Goal: Task Accomplishment & Management: Complete application form

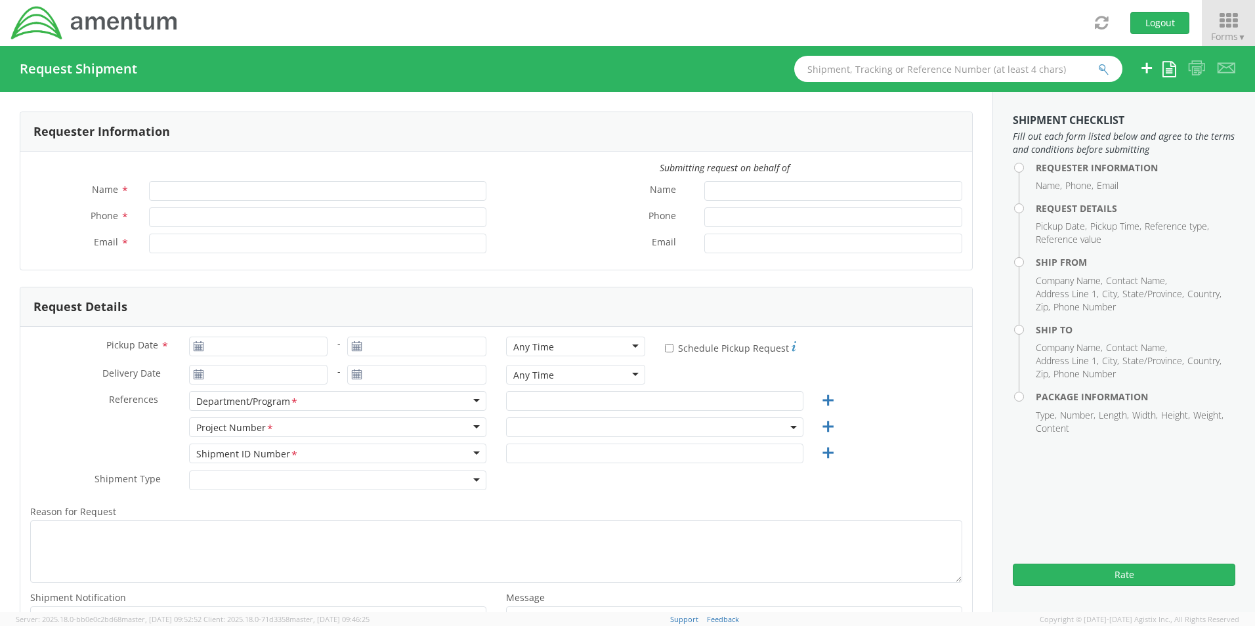
type input "Heather Fernandes"
type input "+1-916-561-3325"
type input "heather.fernandes@amentum.com"
select select "6106.01.NB.00.00.0000.01"
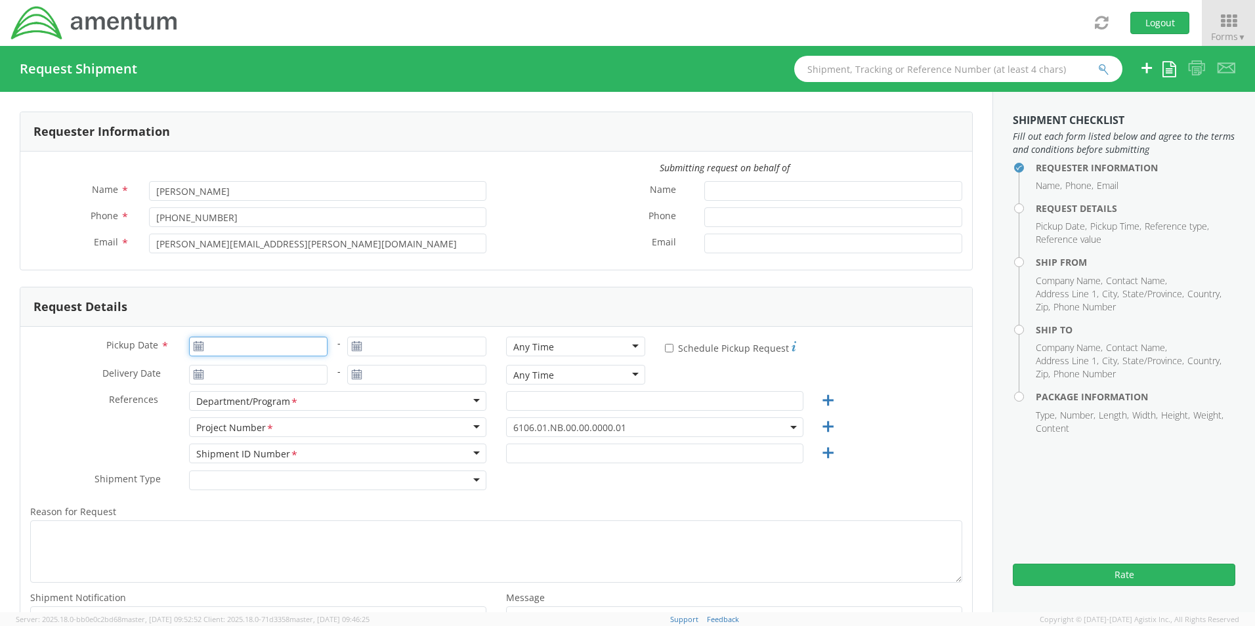
click at [213, 267] on input "Pickup Date *" at bounding box center [258, 347] width 139 height 20
type input "09/09/2025"
click at [250, 267] on td "9" at bounding box center [253, 430] width 23 height 20
click at [525, 267] on div "Any Time" at bounding box center [575, 347] width 139 height 20
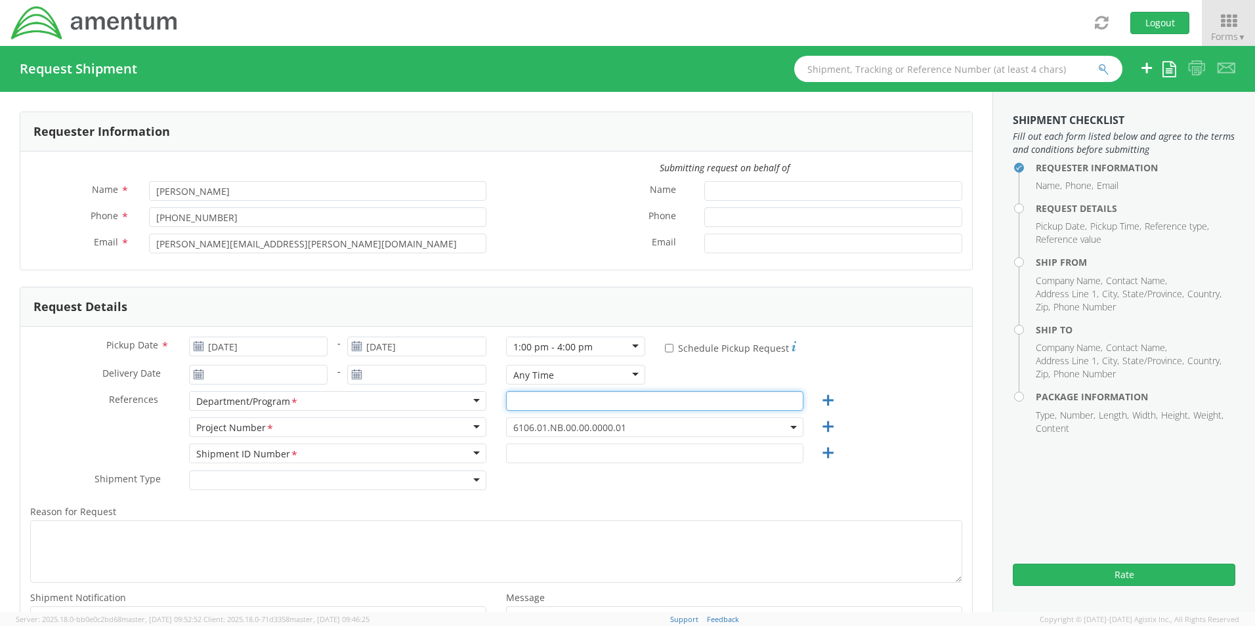
click at [525, 267] on input "text" at bounding box center [654, 401] width 297 height 20
type input "CAL FIRE"
click at [525, 267] on span "6106.01.NB.00.00.0000.01" at bounding box center [654, 427] width 283 height 12
click at [525, 267] on input "search" at bounding box center [653, 449] width 288 height 20
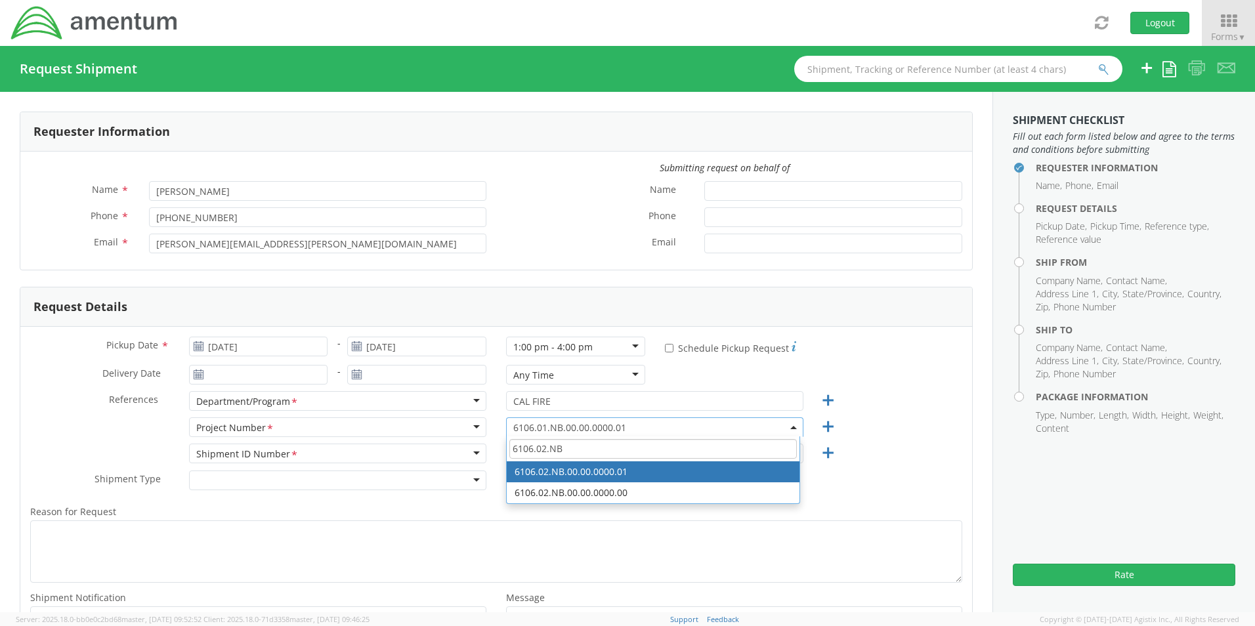
type input "6106.02.NB"
select select "6106.01.TR.PL.00.S2T0.ST"
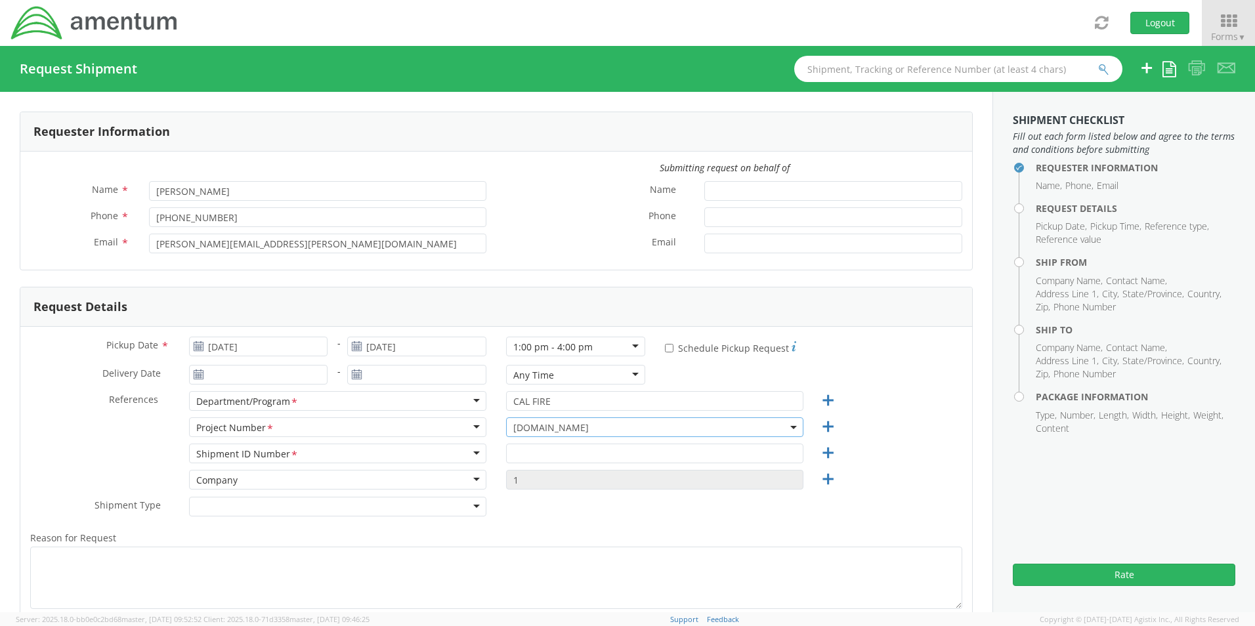
click at [525, 267] on span "6106.01.TR.PL.00.S2T0.ST" at bounding box center [654, 427] width 283 height 12
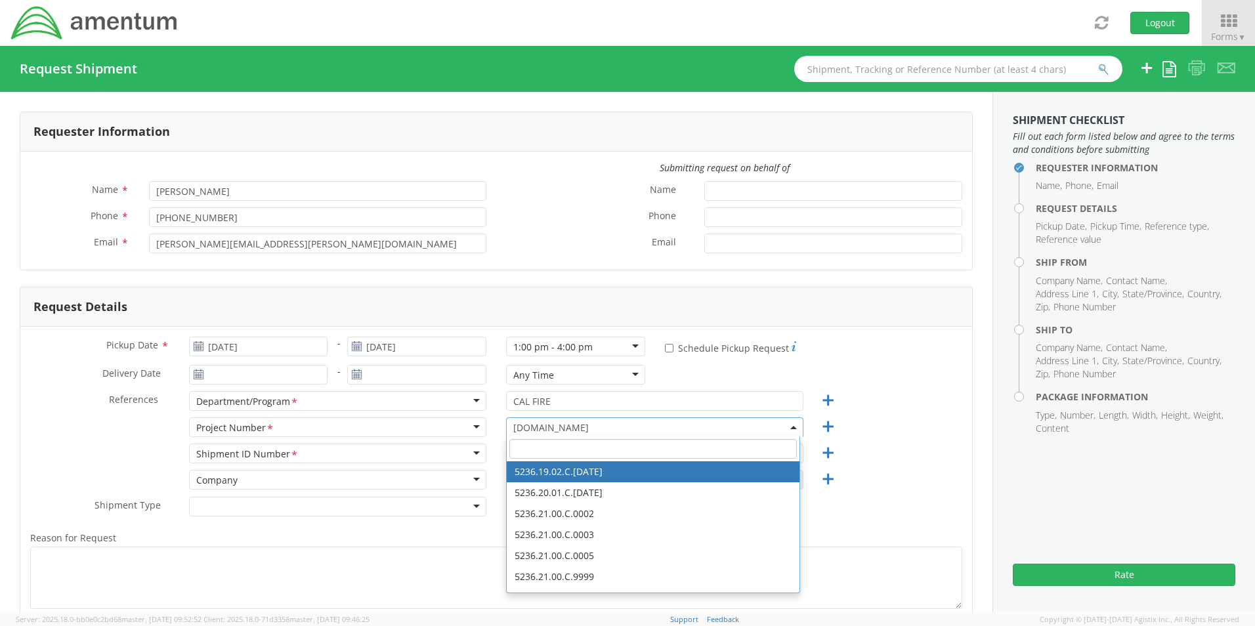
click at [525, 267] on span "6106.01.TR.PL.00.S2T0.ST" at bounding box center [654, 427] width 283 height 12
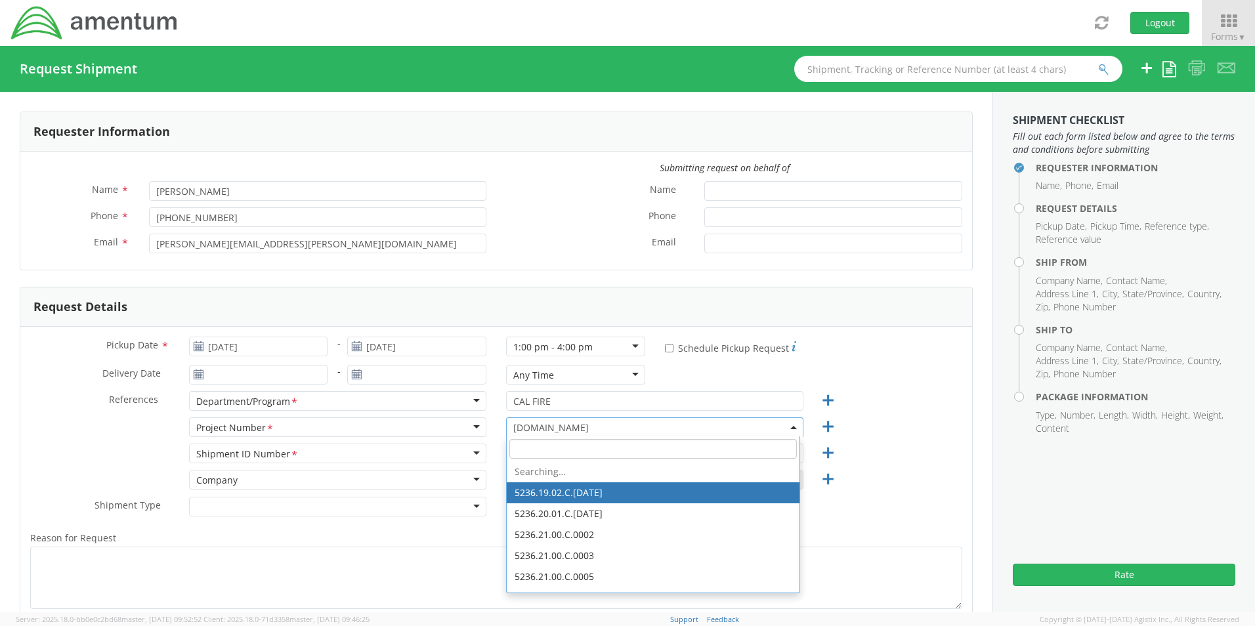
click at [525, 267] on span "6106.01.TR.PL.00.S2T0.ST" at bounding box center [654, 427] width 283 height 12
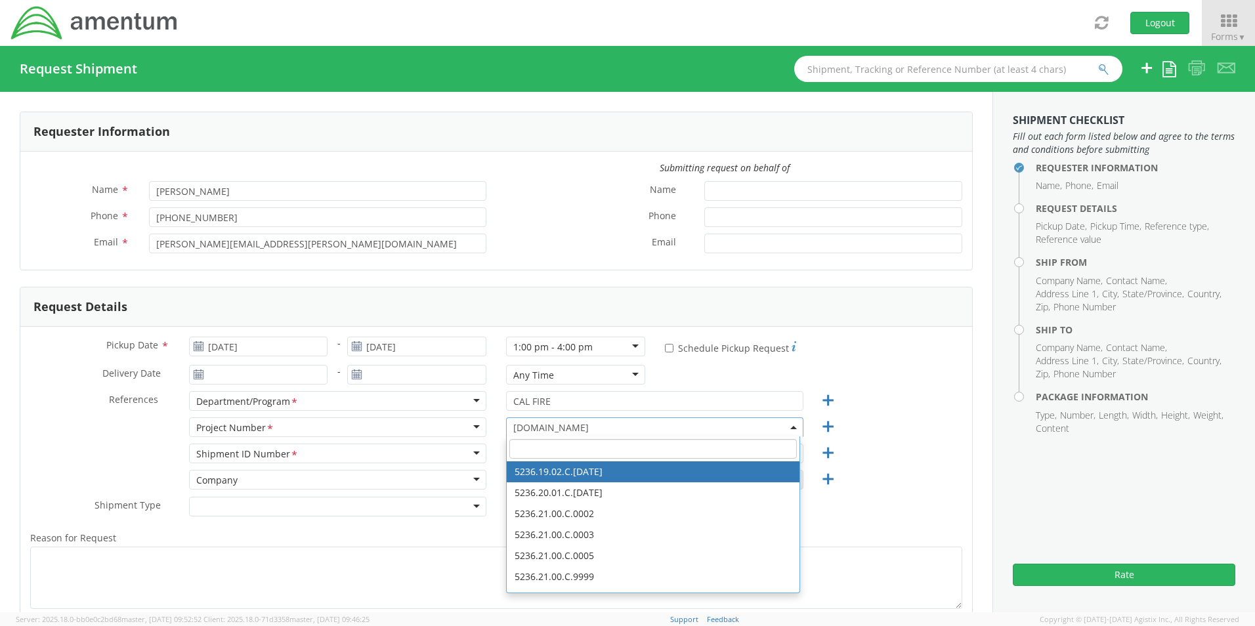
click at [525, 267] on input "search" at bounding box center [653, 449] width 288 height 20
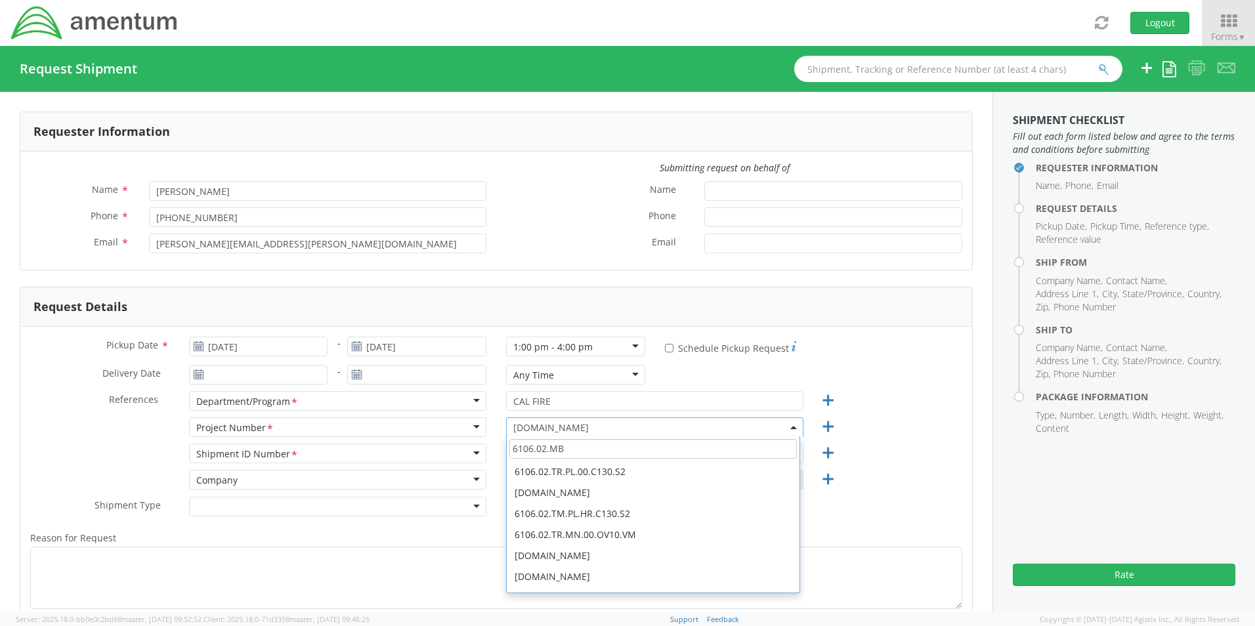
type input "6106.02.MB"
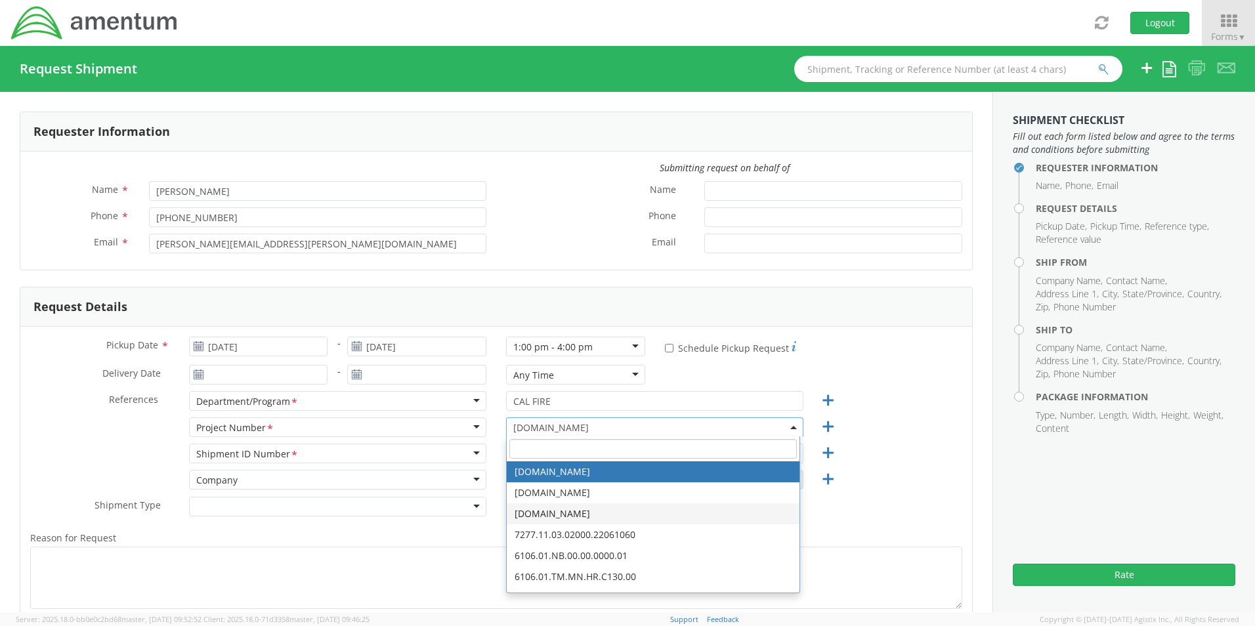
select select "6106.01.TR.MN.00.UH1H.ST"
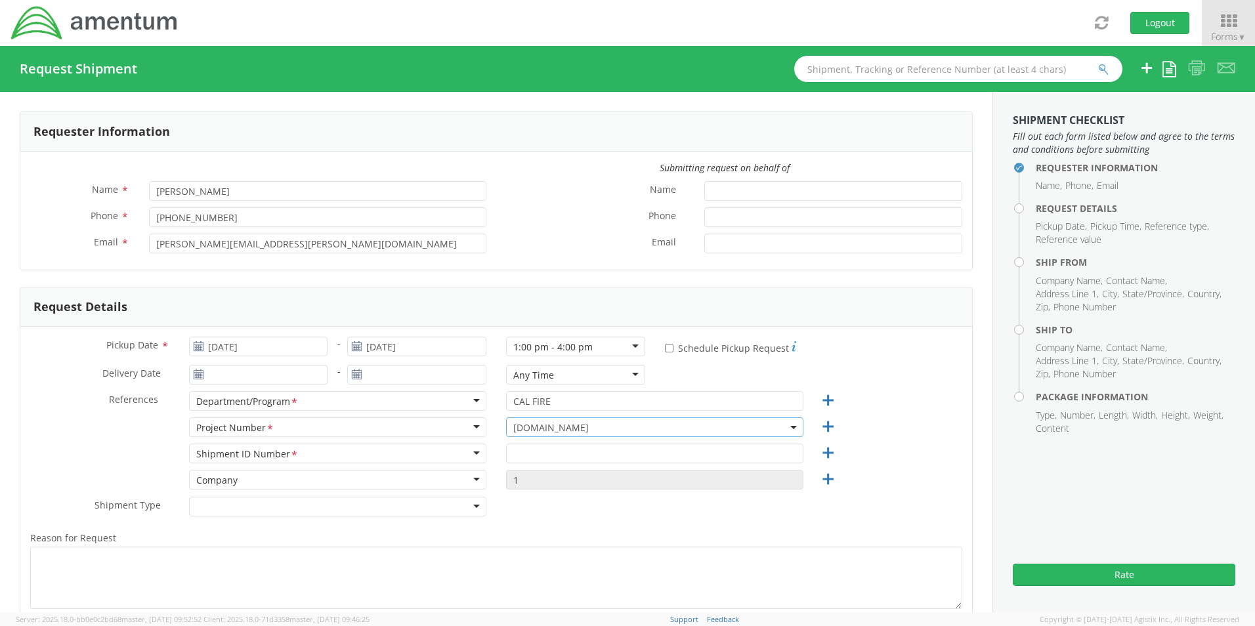
click at [525, 267] on span "6106.01.TR.MN.00.UH1H.ST" at bounding box center [654, 427] width 283 height 12
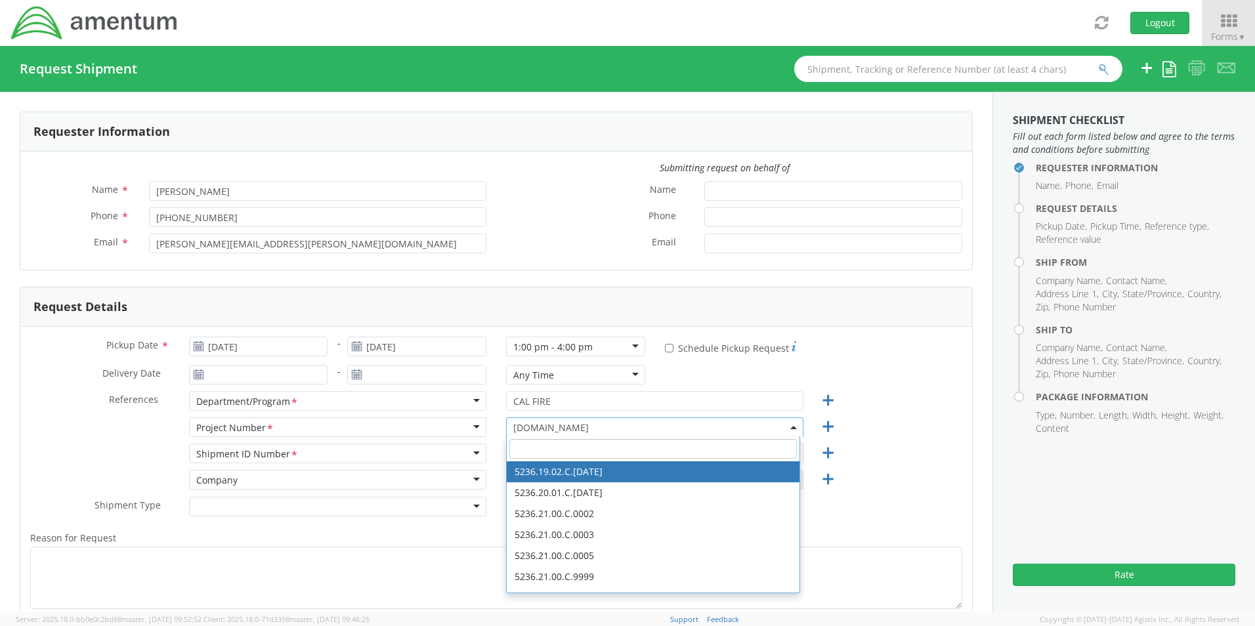
click at [525, 267] on input "search" at bounding box center [653, 449] width 288 height 20
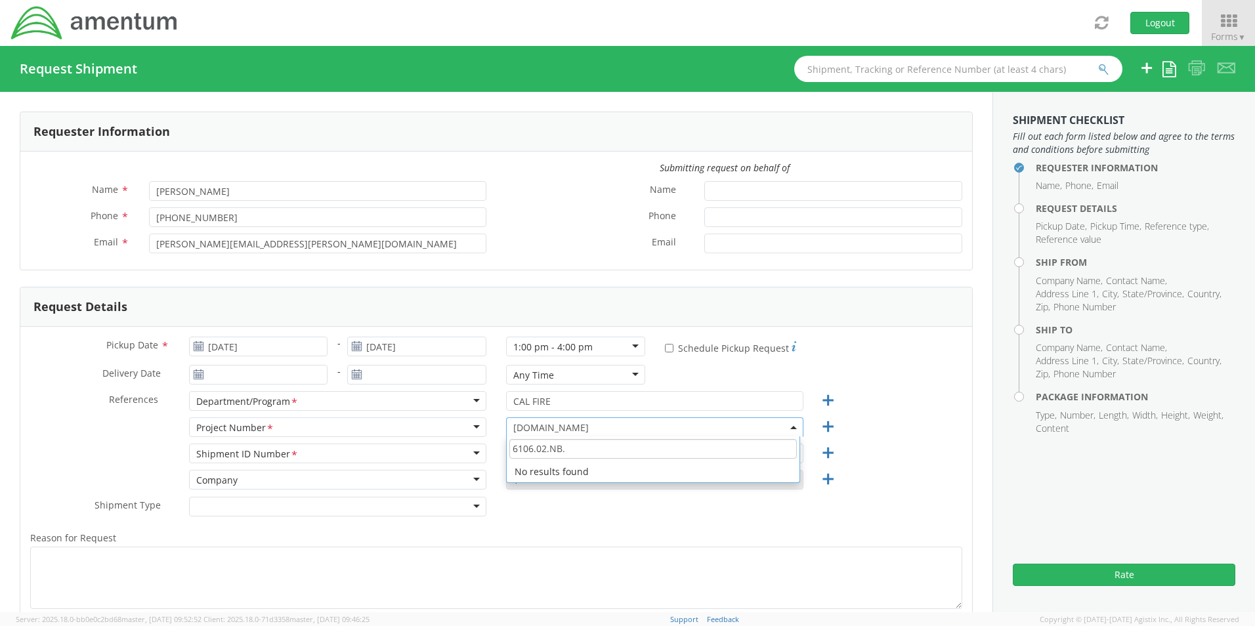
scroll to position [0, 0]
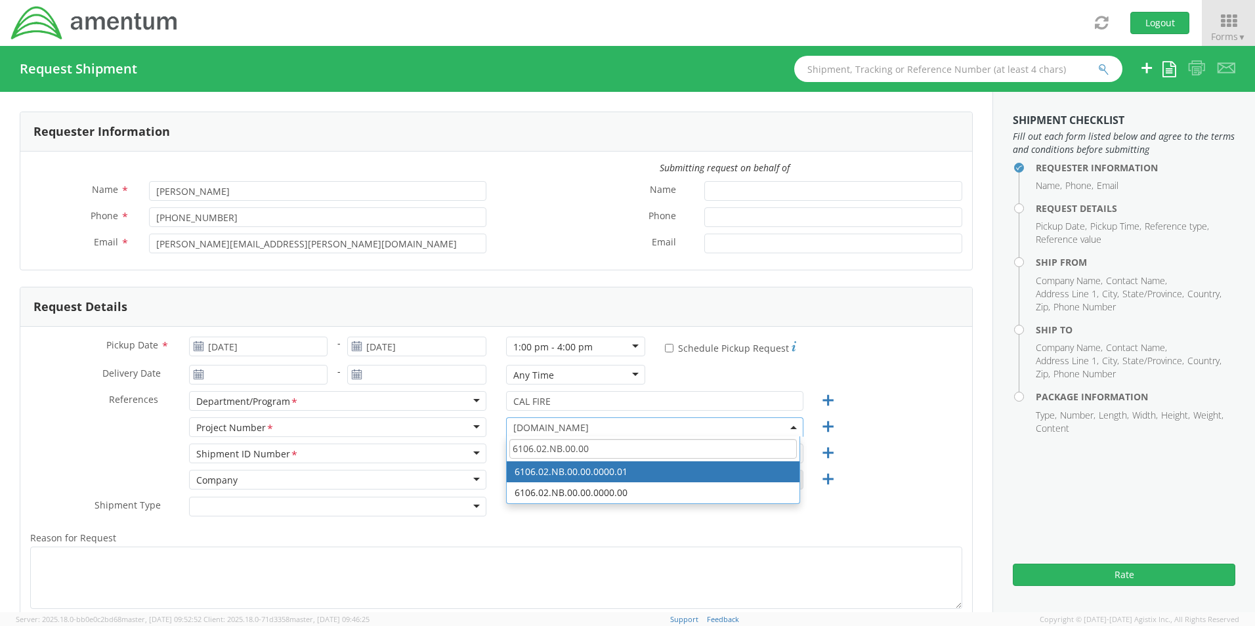
type input "6106.02.NB.00.00"
select select "6106.02.NB.00.00.0000.01"
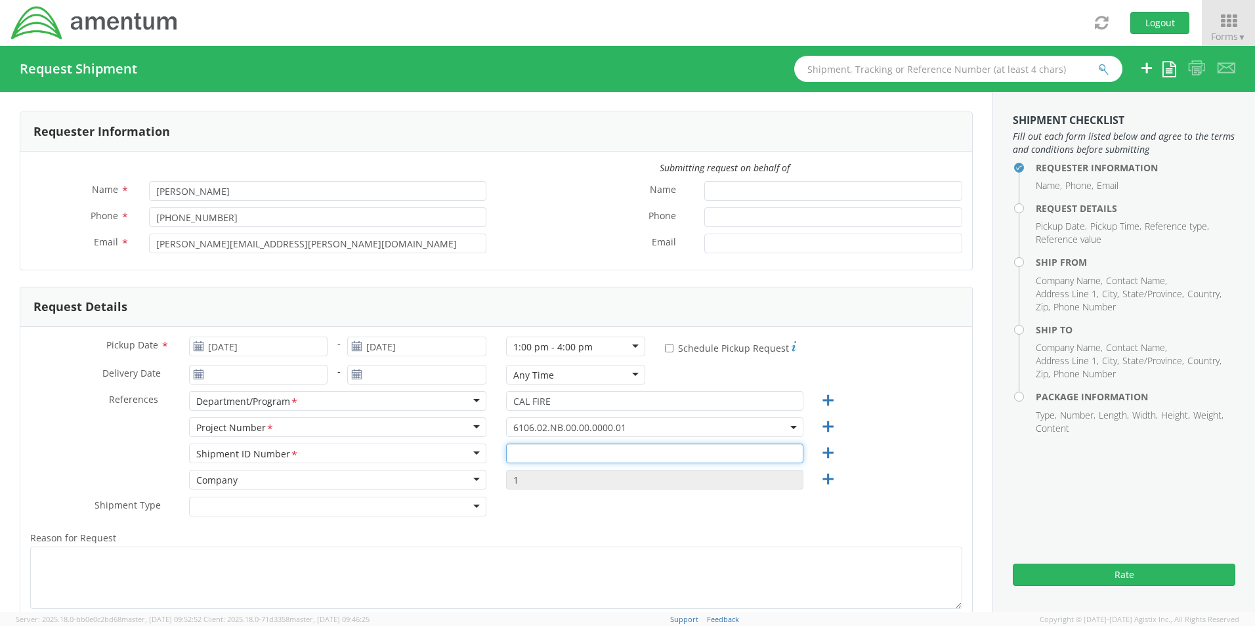
click at [525, 267] on input "text" at bounding box center [654, 454] width 297 height 20
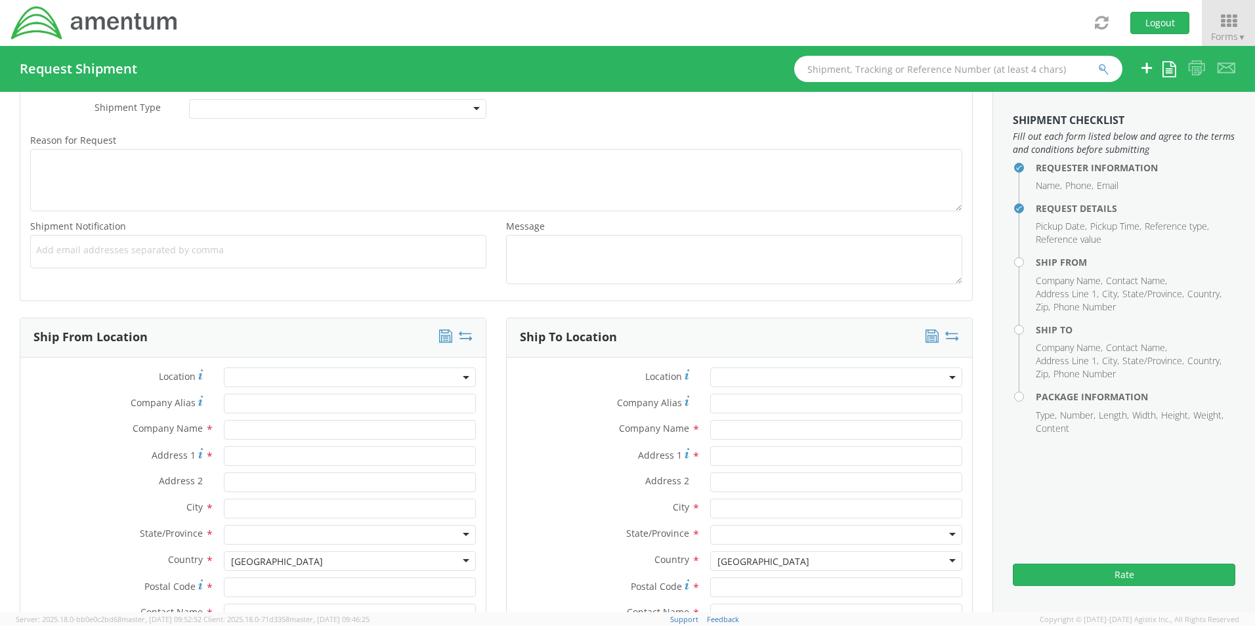
scroll to position [460, 0]
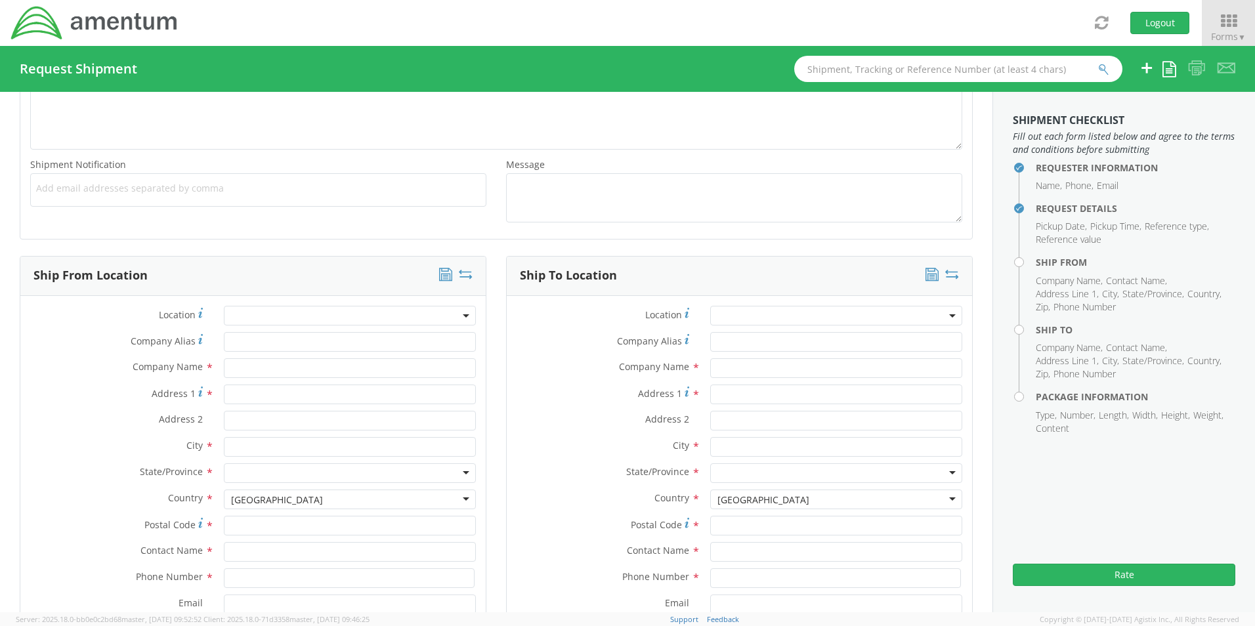
type input "2"
click at [265, 267] on input "text" at bounding box center [350, 368] width 252 height 20
type input "Amentum"
type input "5500 Price Avenue"
type input "McClellan"
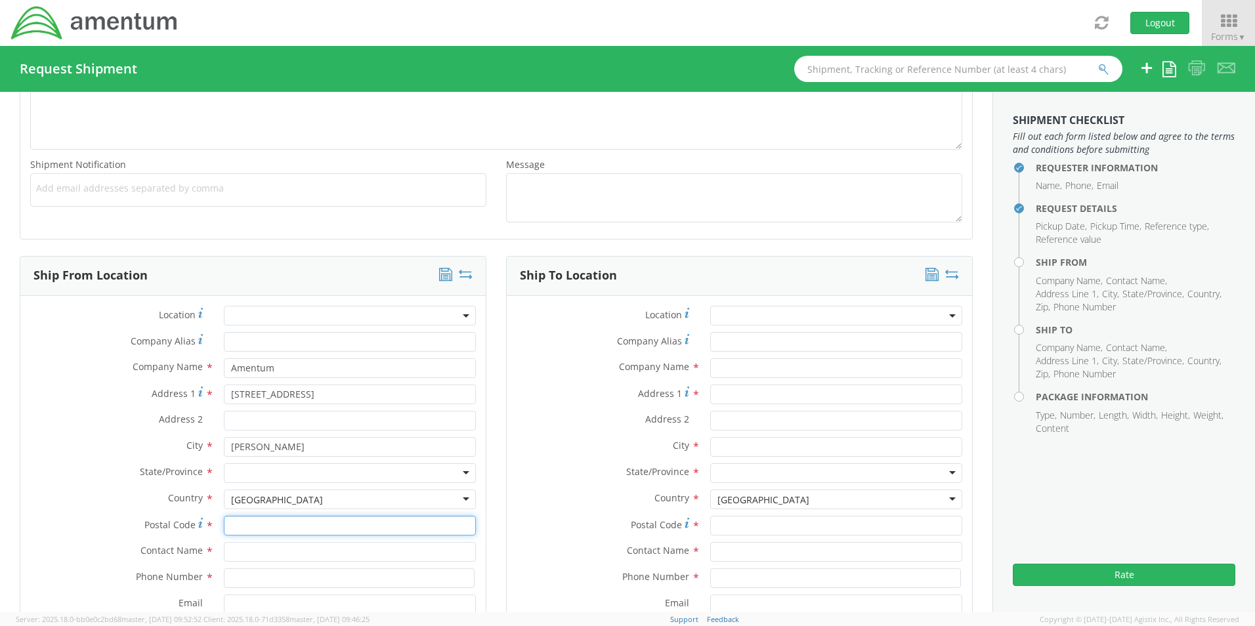
type input "95652"
type input "Heather Fernandes"
type input "9162957053"
type input "Heather.Fernandes@amentum.com"
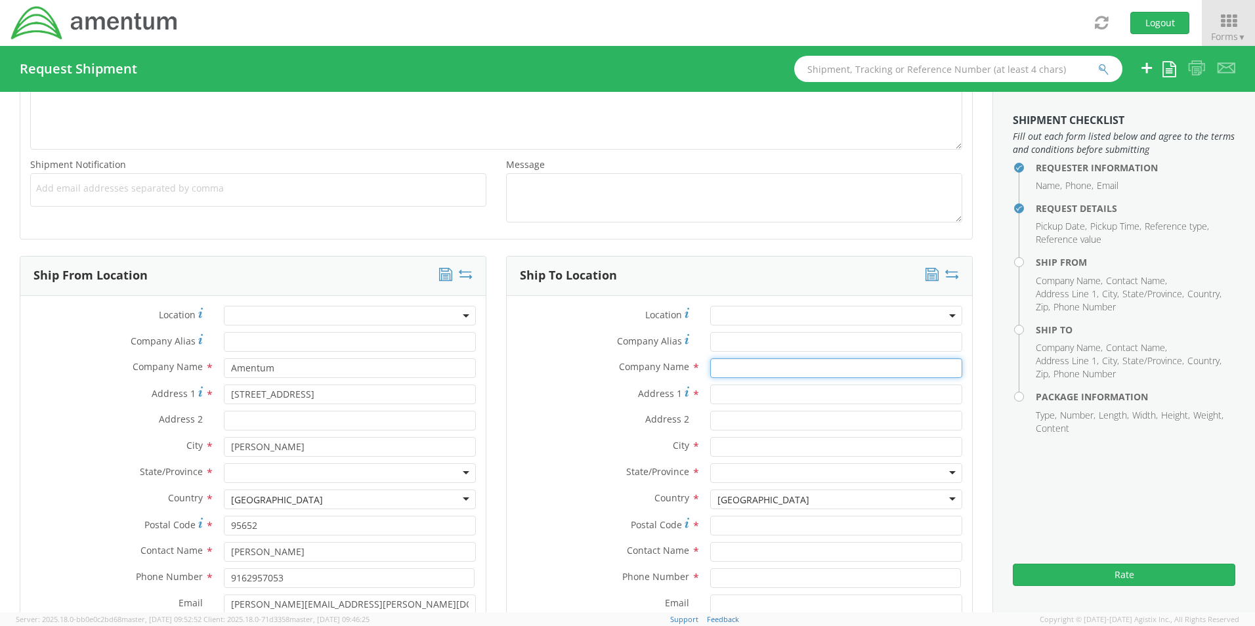
type input "Doug Baker"
type input "389 Ambitious Street"
type input "Henderson"
type input "89011"
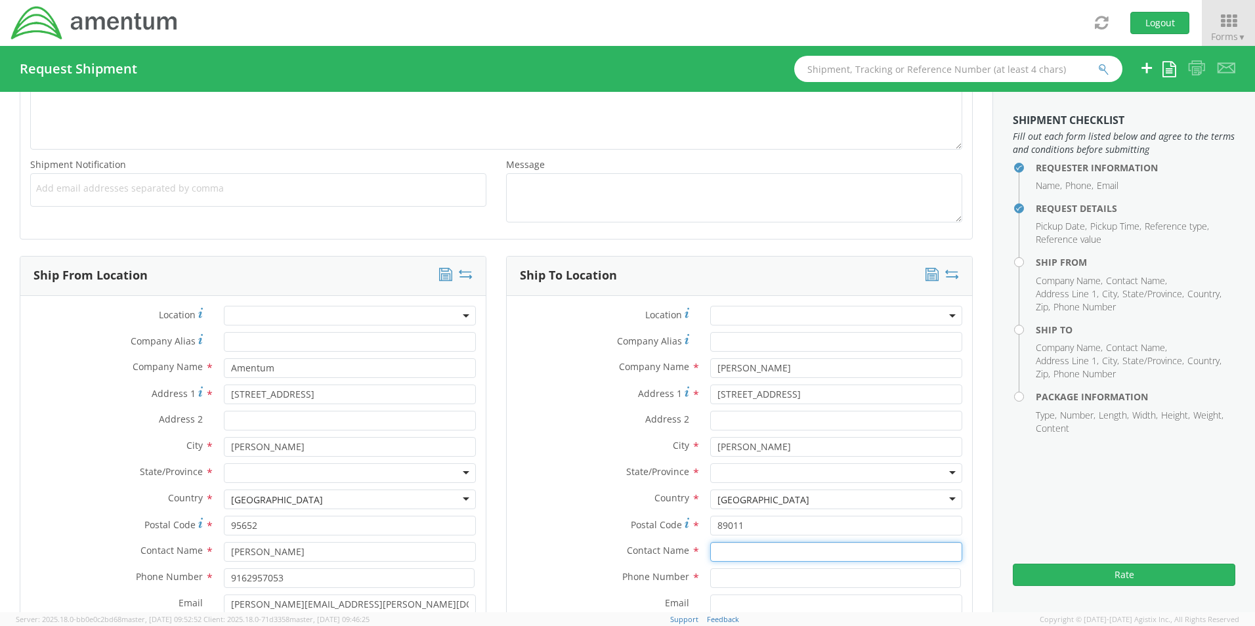
type input "Doug Baker"
type input "1-707-367-1858"
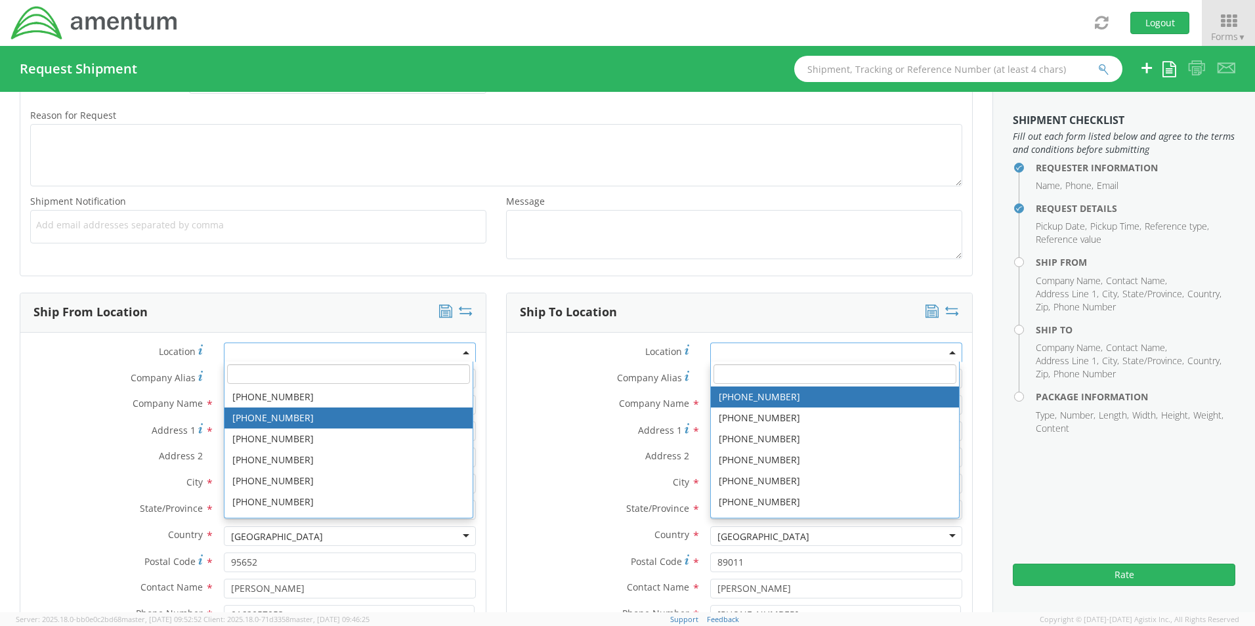
scroll to position [423, 0]
click at [523, 267] on div "Address 1 * 389 Ambitious Street" at bounding box center [739, 431] width 465 height 20
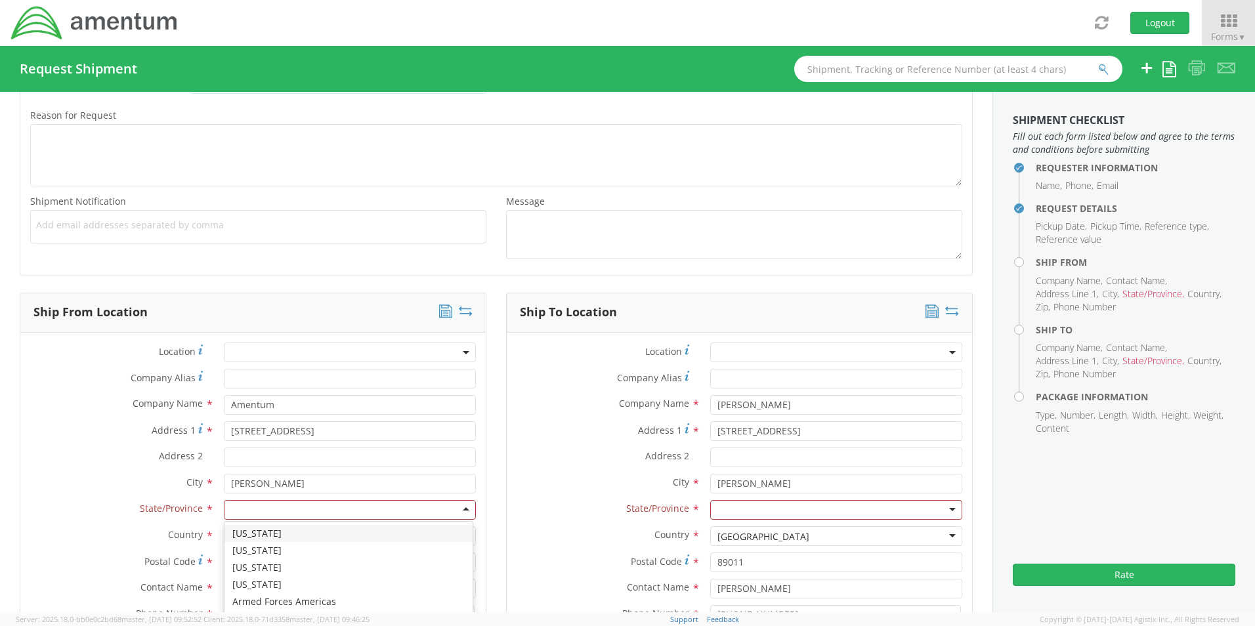
click at [347, 267] on div at bounding box center [350, 510] width 252 height 20
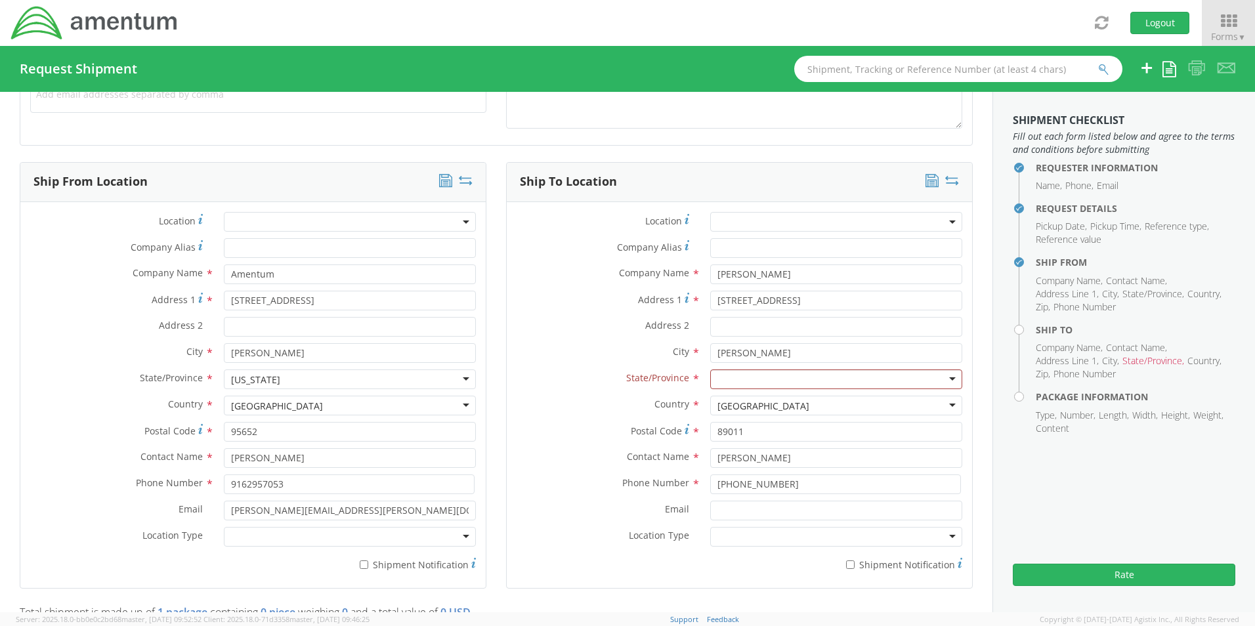
scroll to position [554, 0]
click at [525, 267] on input "Doug Baker" at bounding box center [836, 274] width 252 height 20
type input "D"
click at [525, 267] on input "text" at bounding box center [836, 274] width 252 height 20
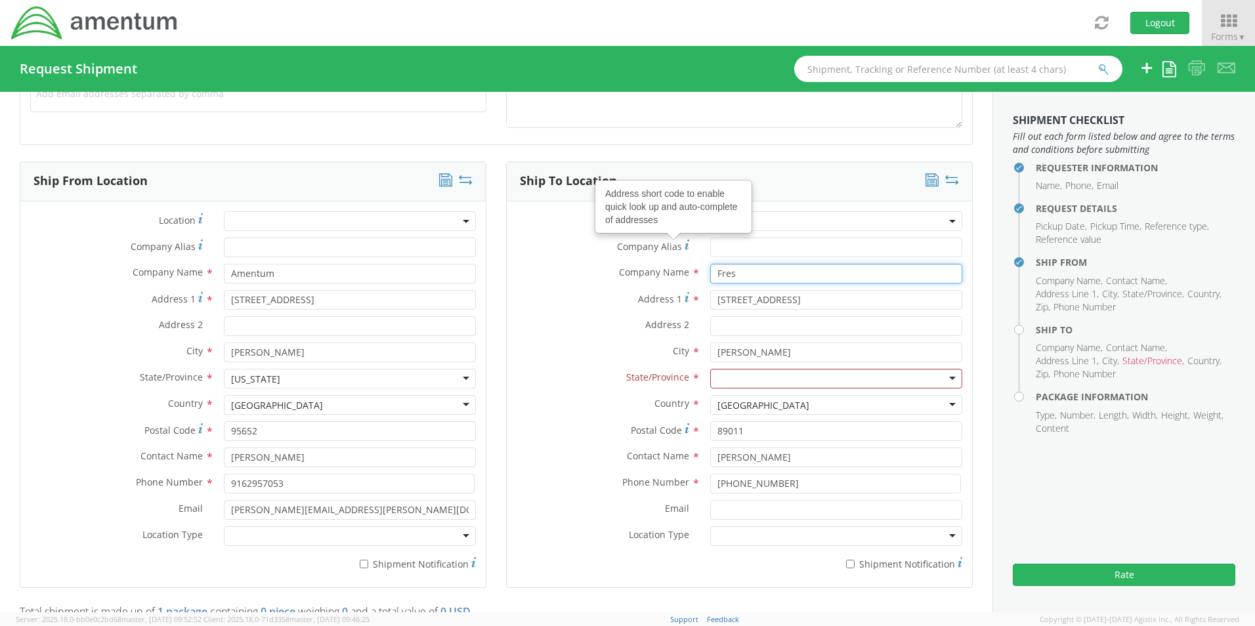
click at [525, 267] on input "Fres" at bounding box center [836, 274] width 252 height 20
type input "Fresno CAL FIRE Air Attack Base"
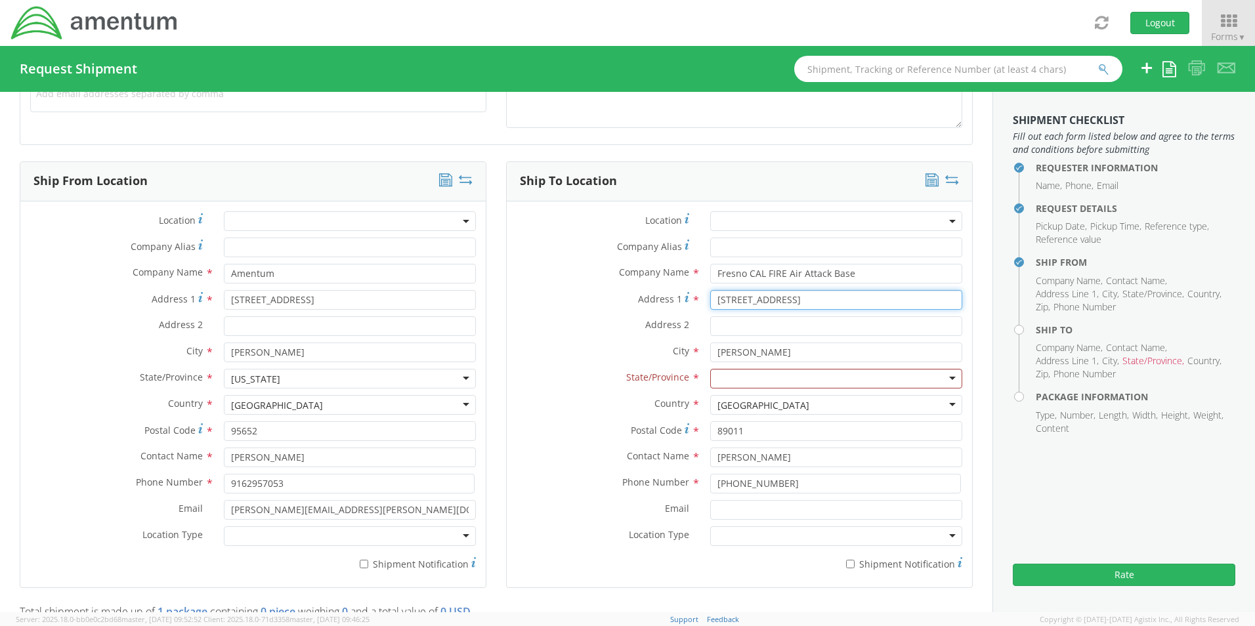
click at [525, 267] on input "389 Ambitious Street" at bounding box center [836, 300] width 252 height 20
type input "3"
type input "2307 North Clovis Avenue"
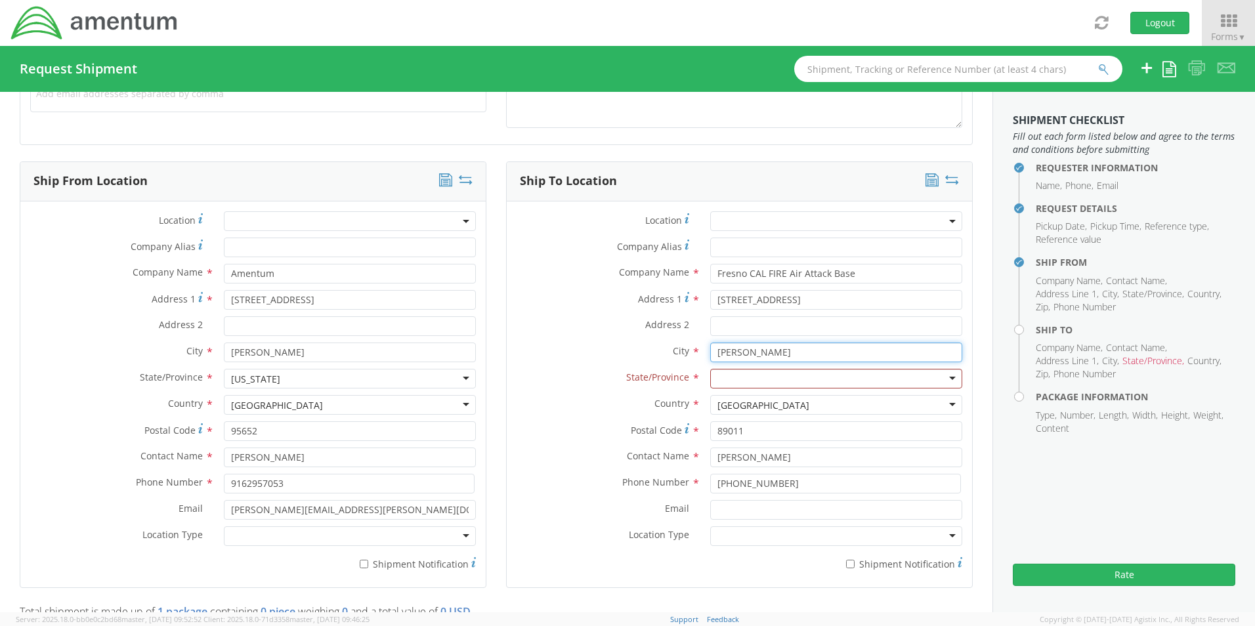
click at [525, 267] on input "Henderson" at bounding box center [836, 353] width 252 height 20
type input "H"
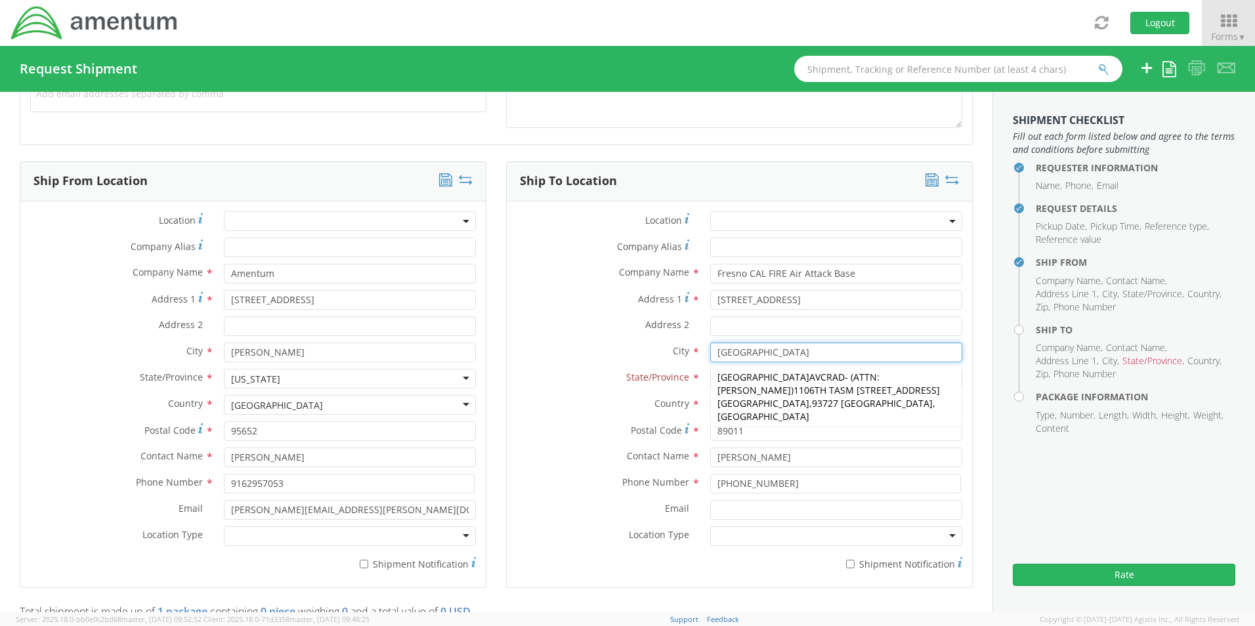
type input "Fresno"
click at [525, 267] on input "89011" at bounding box center [836, 431] width 252 height 20
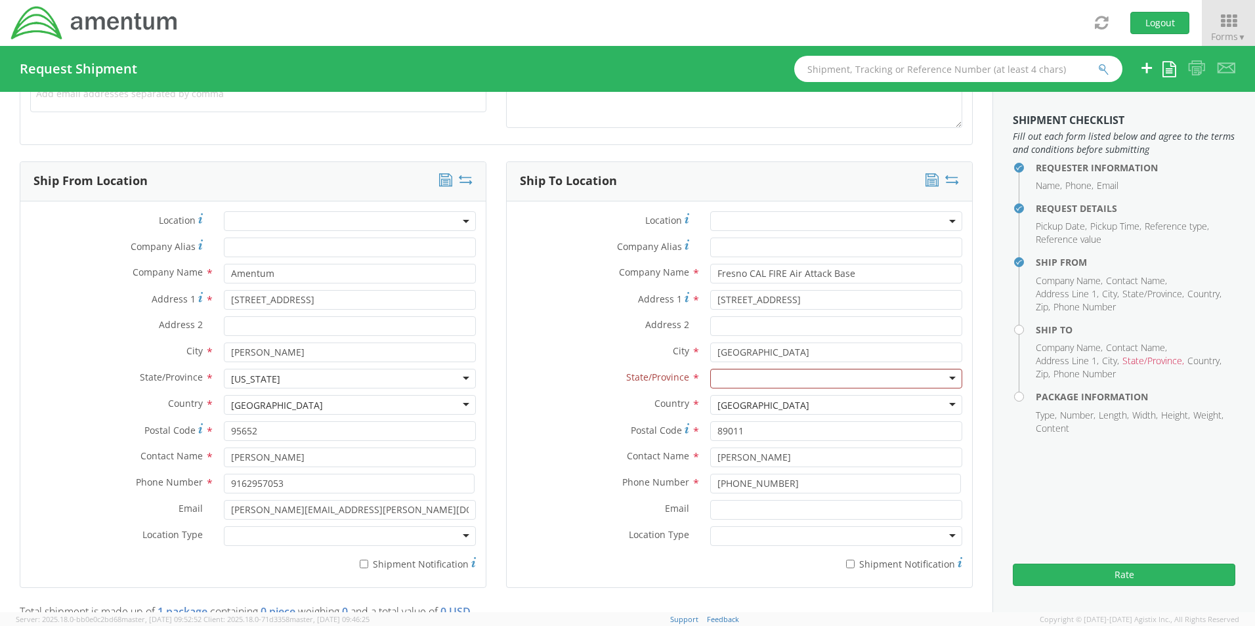
click at [525, 267] on div at bounding box center [836, 379] width 252 height 20
click at [525, 267] on input "89011" at bounding box center [836, 431] width 252 height 20
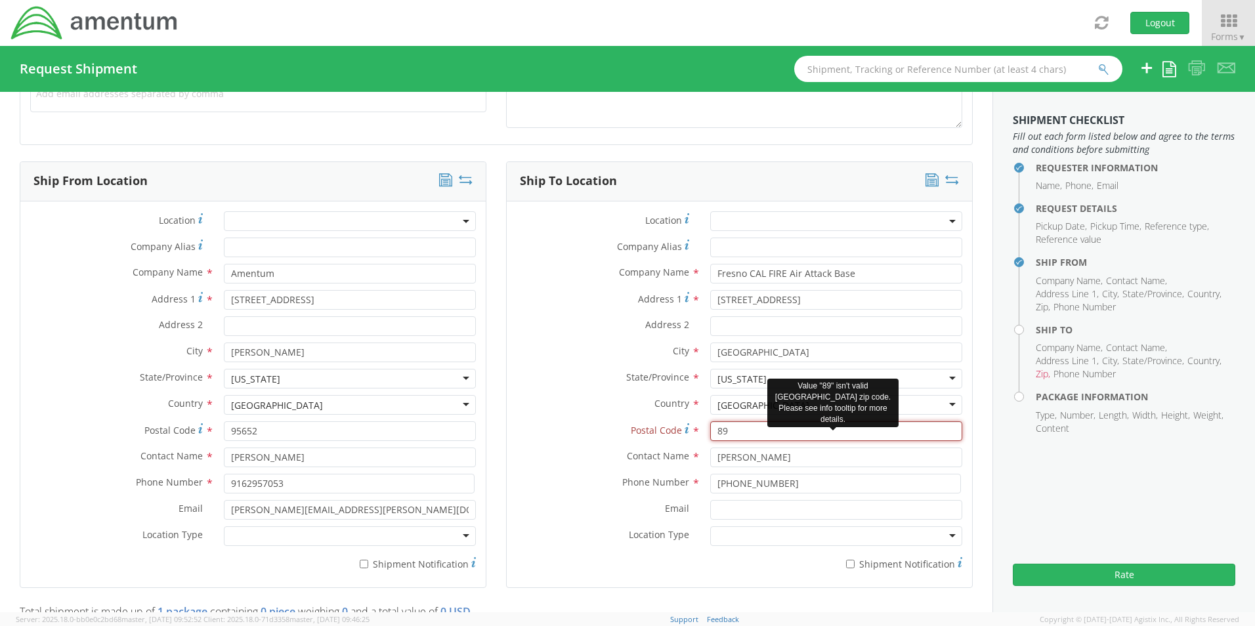
type input "8"
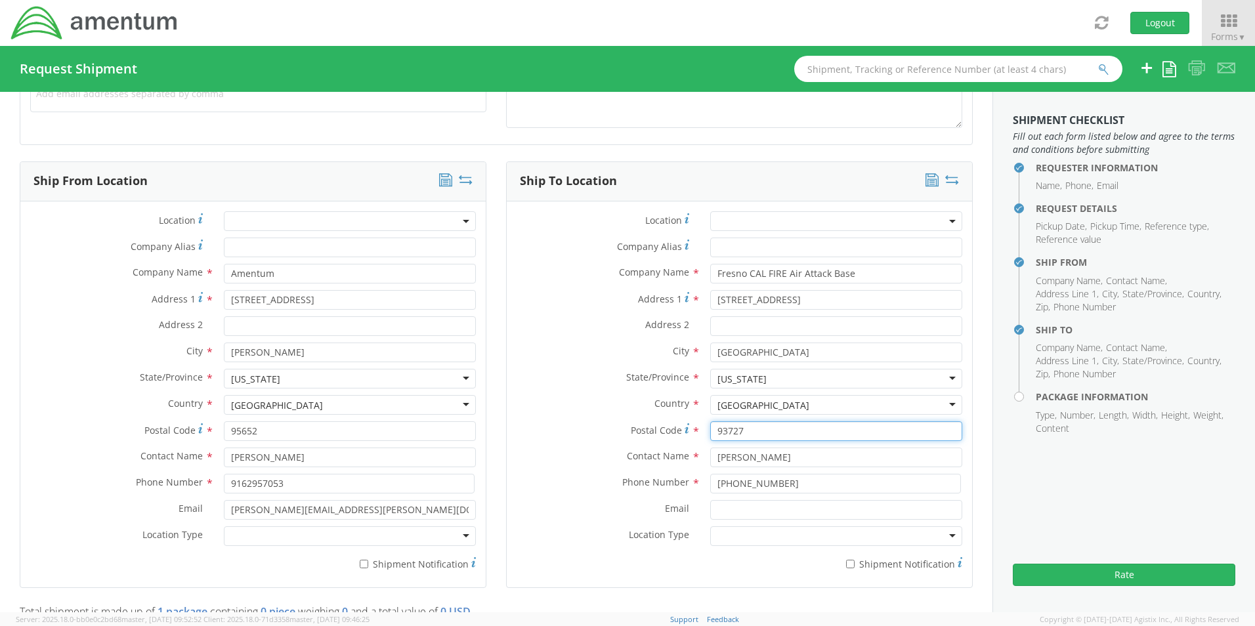
type input "93727"
click at [525, 267] on input "Doug Baker" at bounding box center [836, 458] width 252 height 20
type input "D"
type input "James Akin"
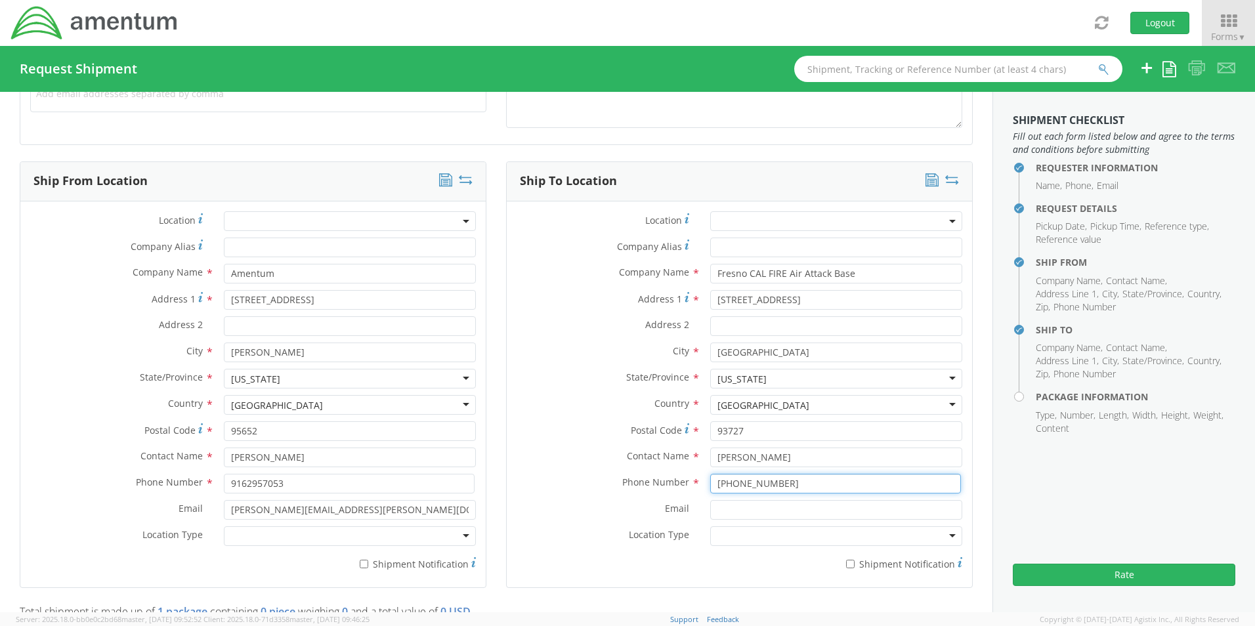
click at [525, 267] on input "1-707-367-1858" at bounding box center [835, 484] width 251 height 20
type input "1-805-801-4087"
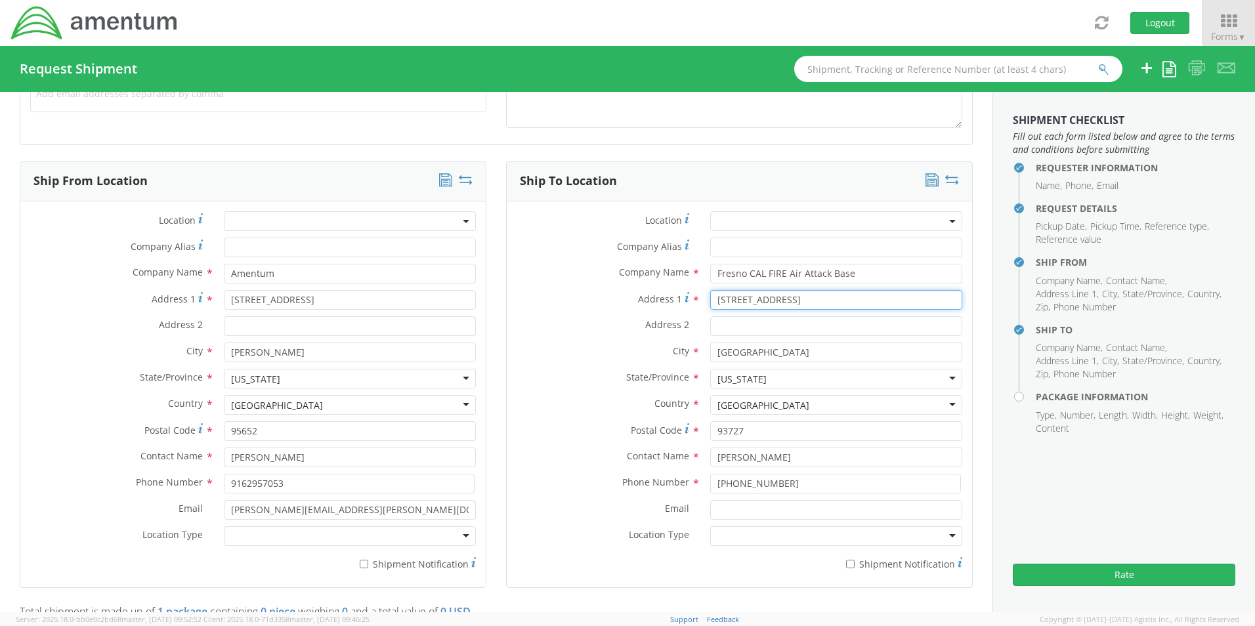
click at [525, 267] on input "2307 North Clovis Avenue" at bounding box center [836, 300] width 252 height 20
type input "2307 North Clovis Avenue"
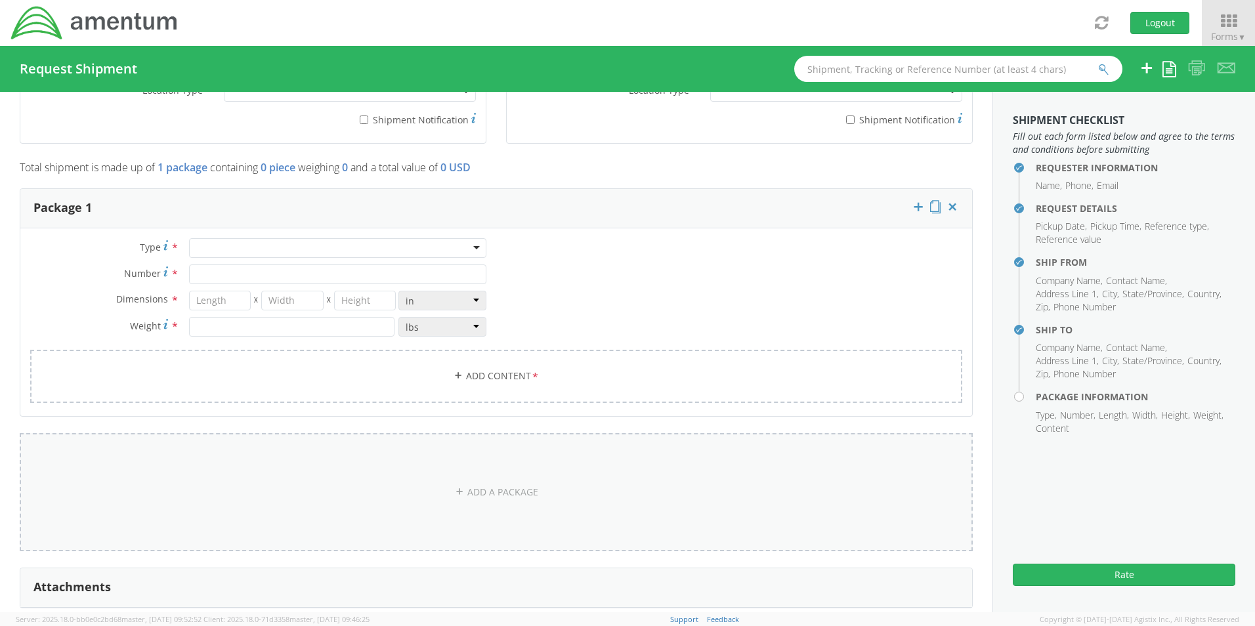
scroll to position [1014, 0]
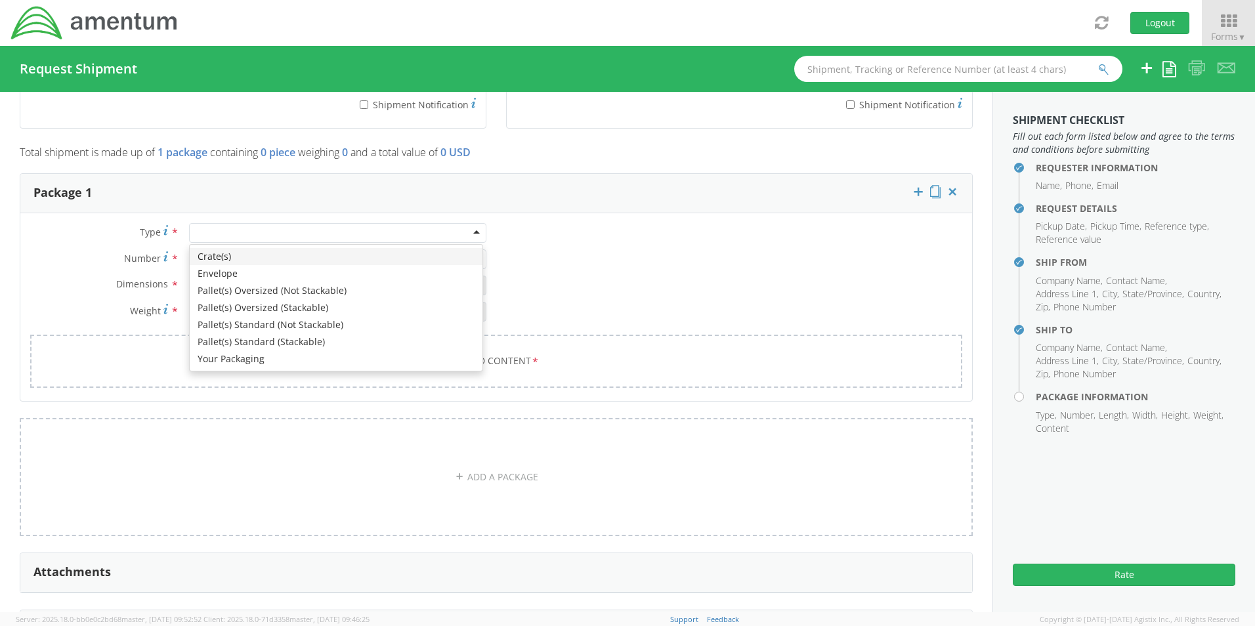
click at [247, 228] on div at bounding box center [337, 233] width 297 height 20
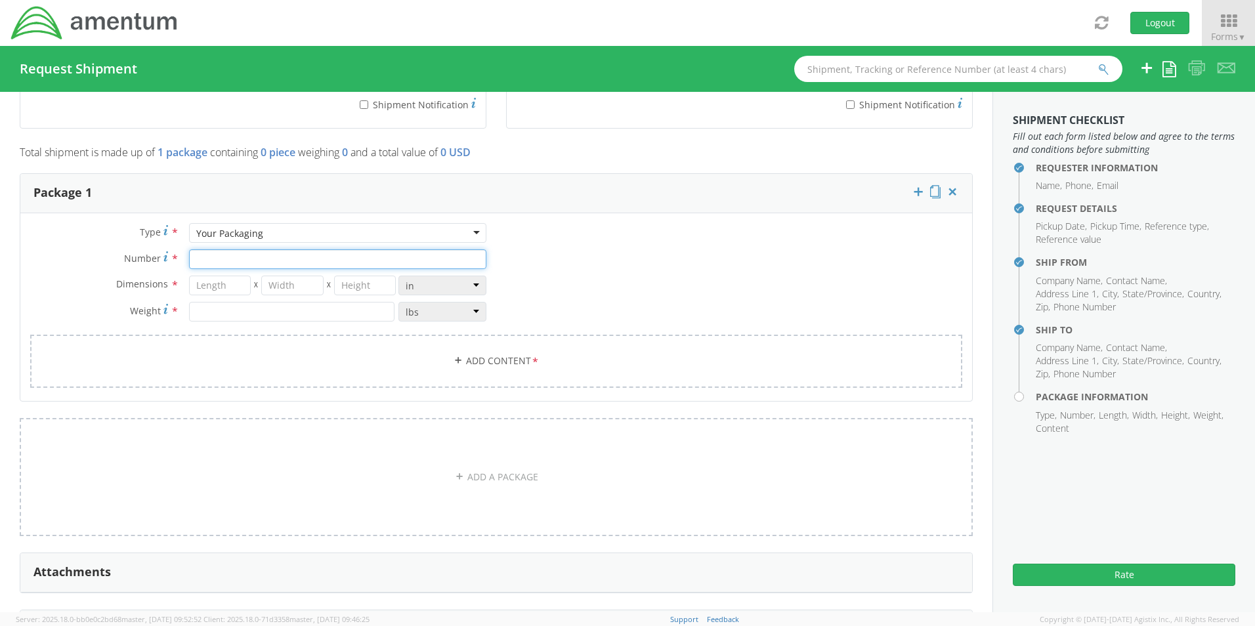
click at [230, 256] on input "Number *" at bounding box center [337, 259] width 297 height 20
type input "1"
click at [225, 267] on input "number" at bounding box center [220, 286] width 62 height 20
type input "32"
click at [286, 267] on input "number" at bounding box center [292, 286] width 62 height 20
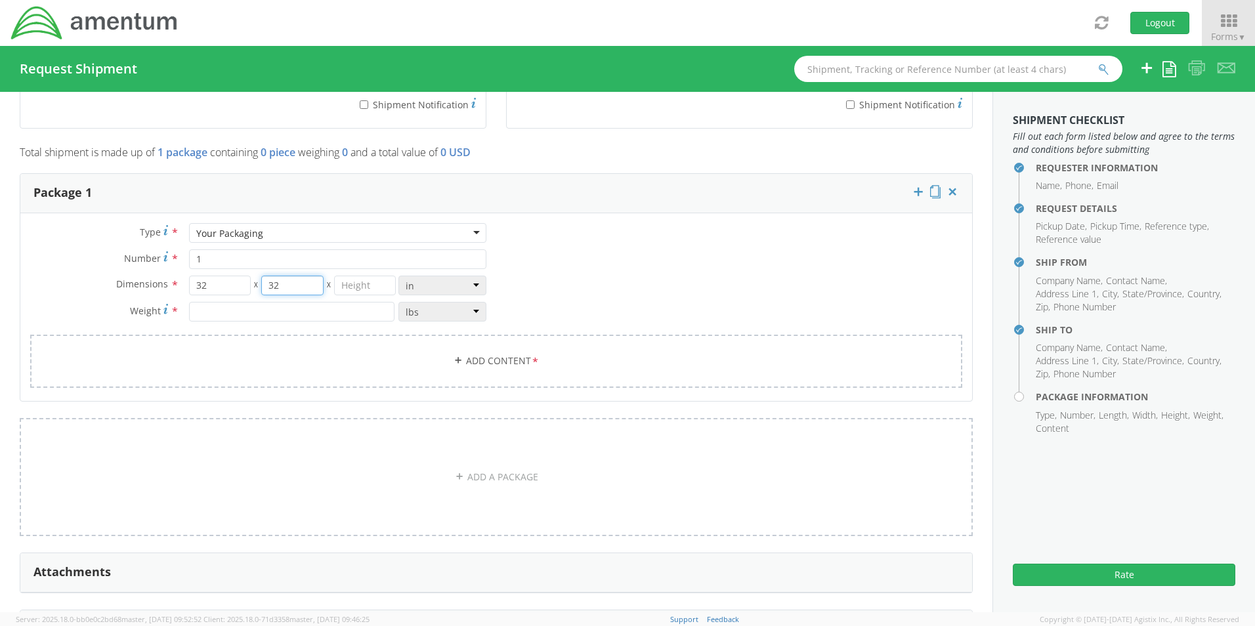
type input "32"
click at [347, 267] on input "number" at bounding box center [365, 286] width 62 height 20
type input "10"
click at [340, 267] on input "number" at bounding box center [291, 312] width 205 height 20
type input "12"
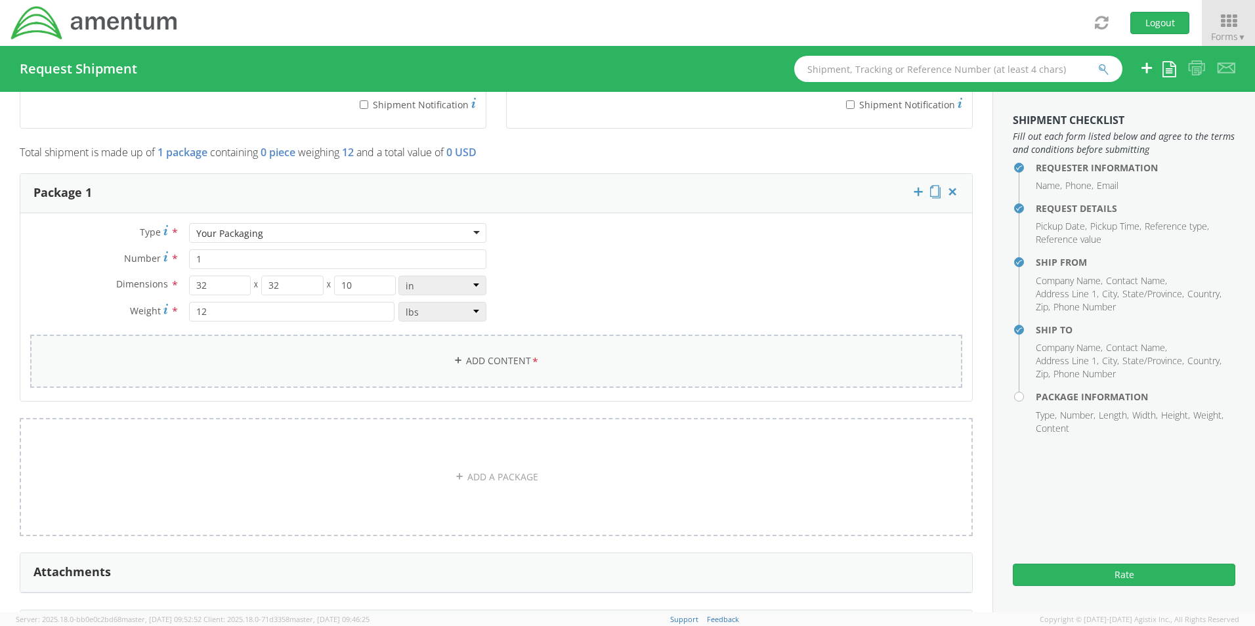
click at [418, 267] on link "Add Content *" at bounding box center [496, 361] width 932 height 53
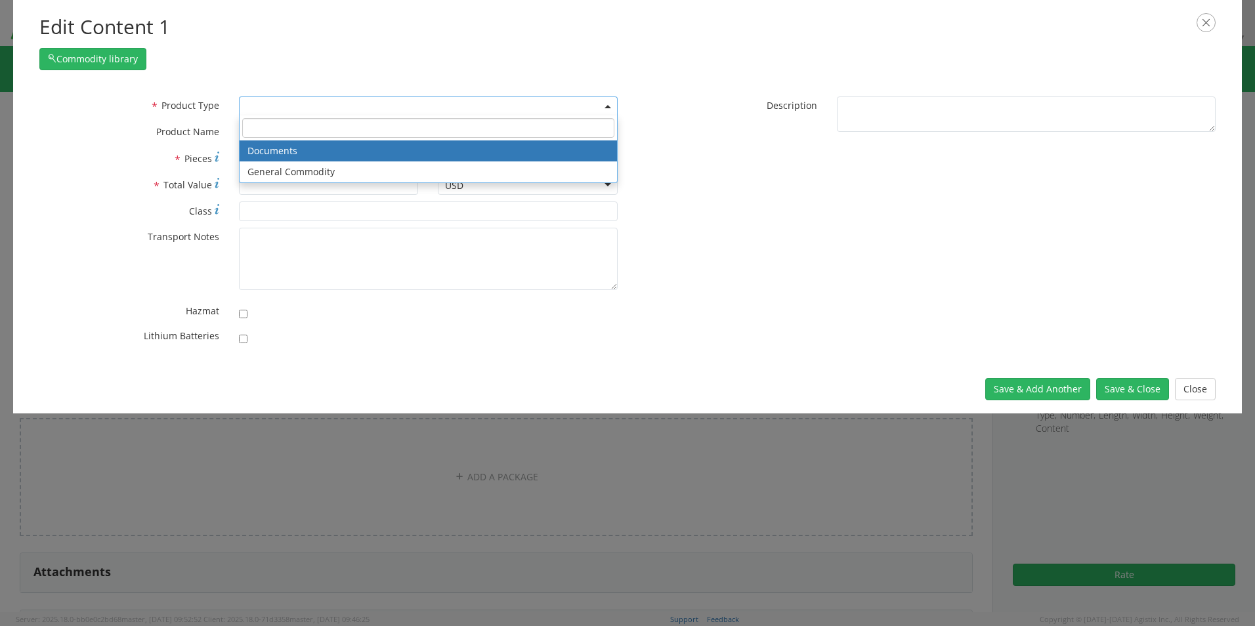
click at [307, 104] on span at bounding box center [428, 107] width 379 height 20
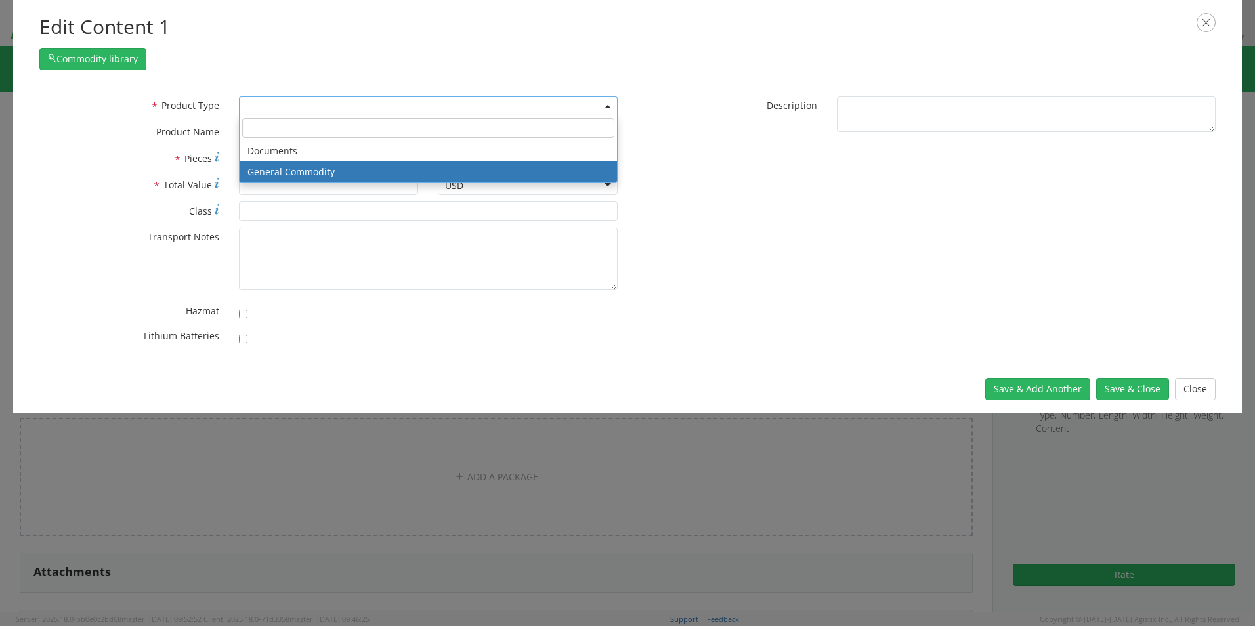
select select "COMMODITY"
type input "General Commodity"
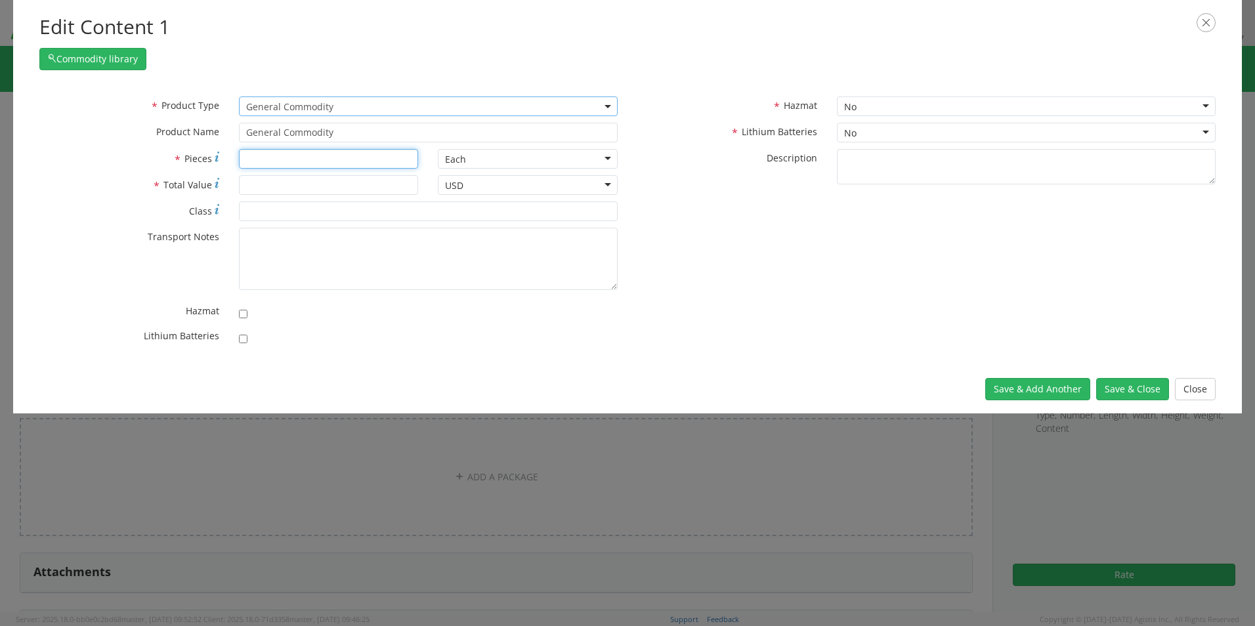
click at [290, 154] on input "* Pieces" at bounding box center [329, 159] width 180 height 20
type input "1"
click at [303, 183] on input "* Total Value" at bounding box center [329, 185] width 180 height 20
type input "500.00"
click at [525, 267] on button "Save & Close" at bounding box center [1132, 389] width 73 height 22
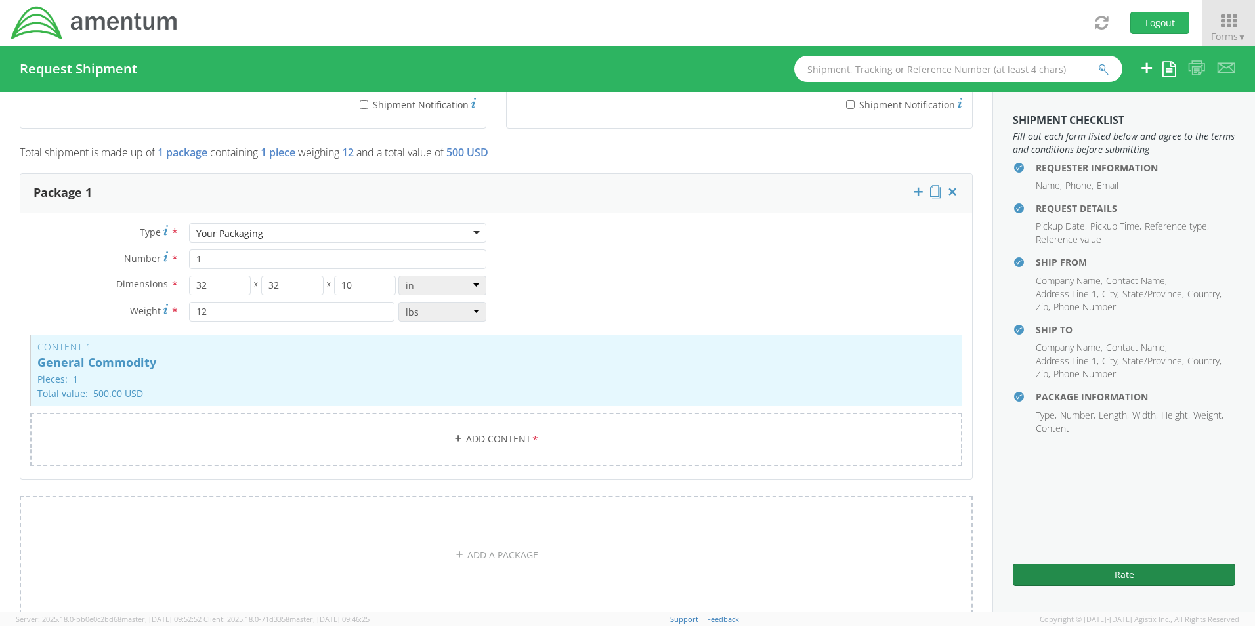
click at [525, 267] on button "Rate" at bounding box center [1124, 575] width 223 height 22
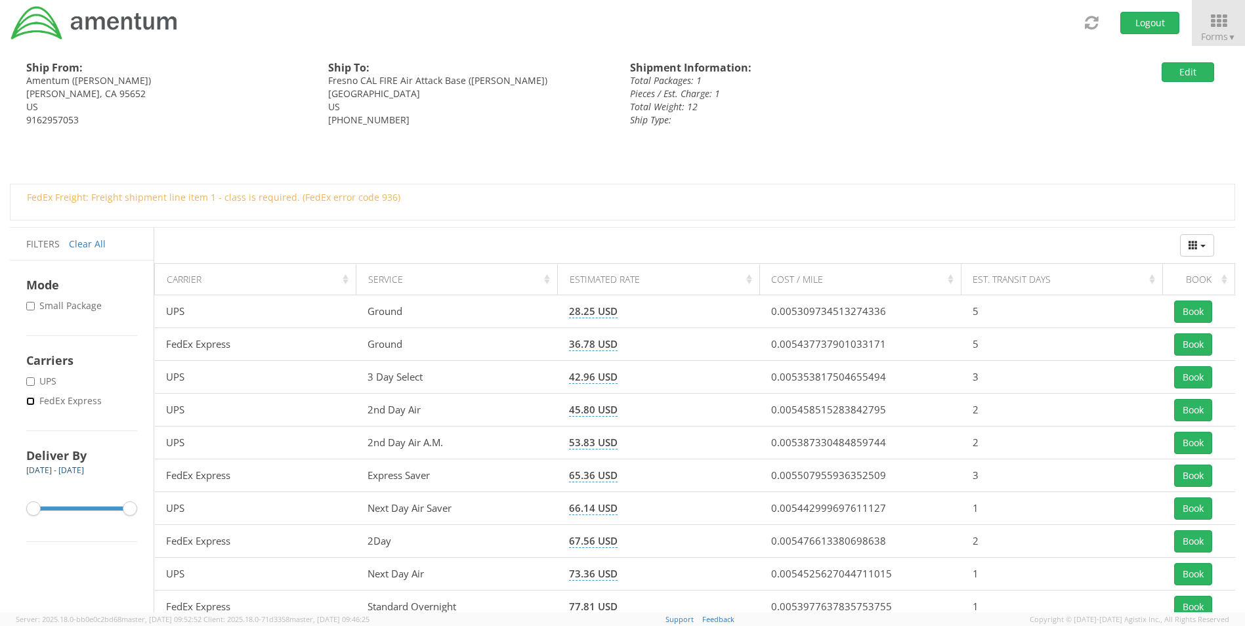
click at [30, 267] on input "* FedEx Express" at bounding box center [30, 401] width 9 height 9
checkbox input "true"
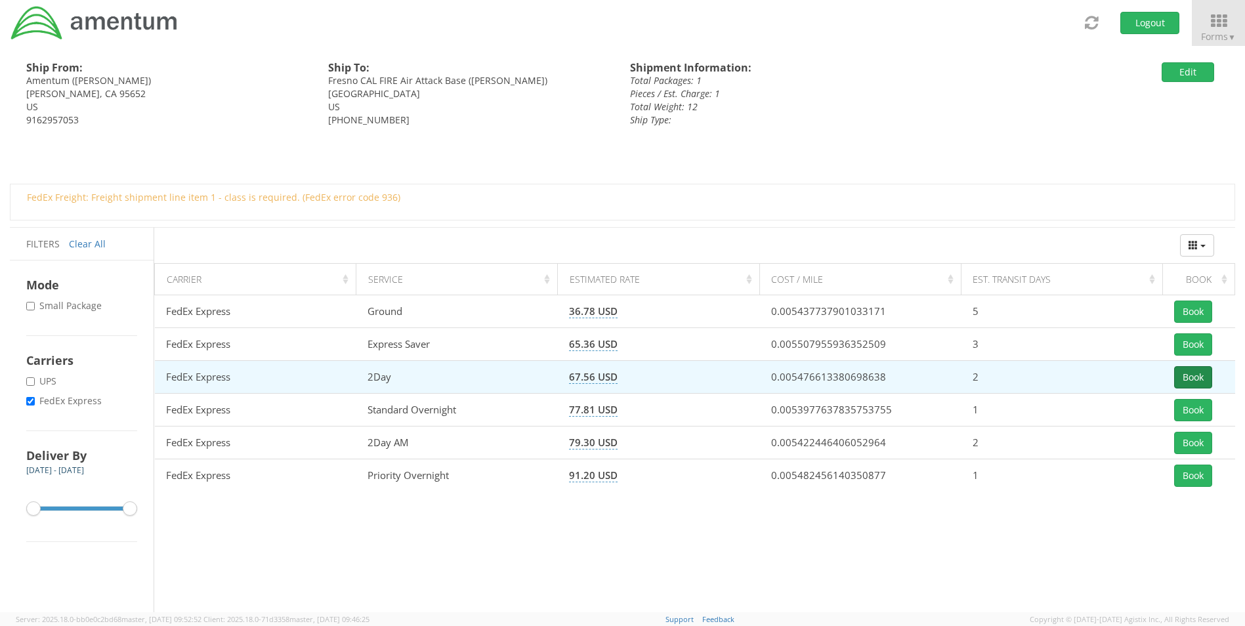
click at [525, 267] on button "Book" at bounding box center [1193, 377] width 38 height 22
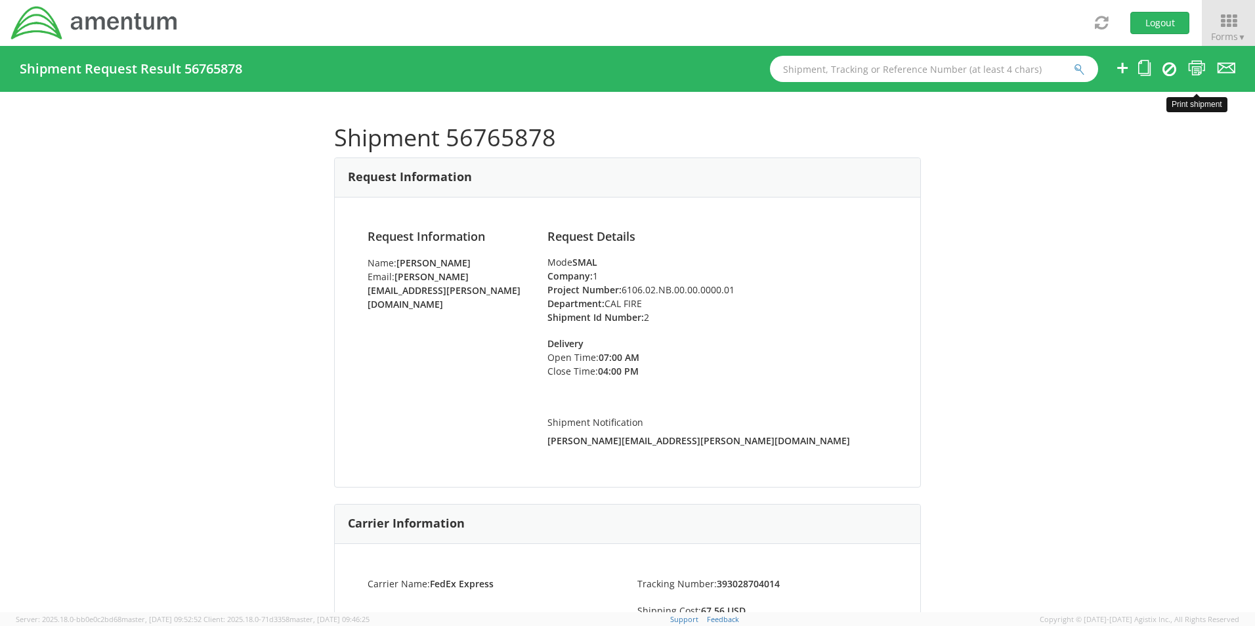
click at [525, 70] on icon at bounding box center [1197, 68] width 18 height 16
